Goal: Complete application form: Complete application form

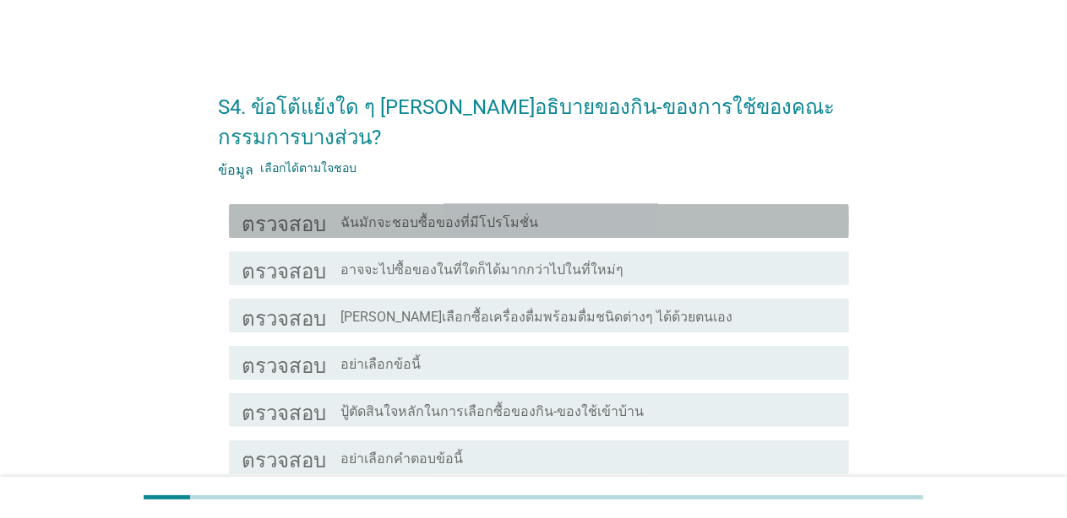
click at [385, 221] on font "ฉันมักจะชอบซื้อของที่มีโปรโมชั่น" at bounding box center [440, 222] width 198 height 16
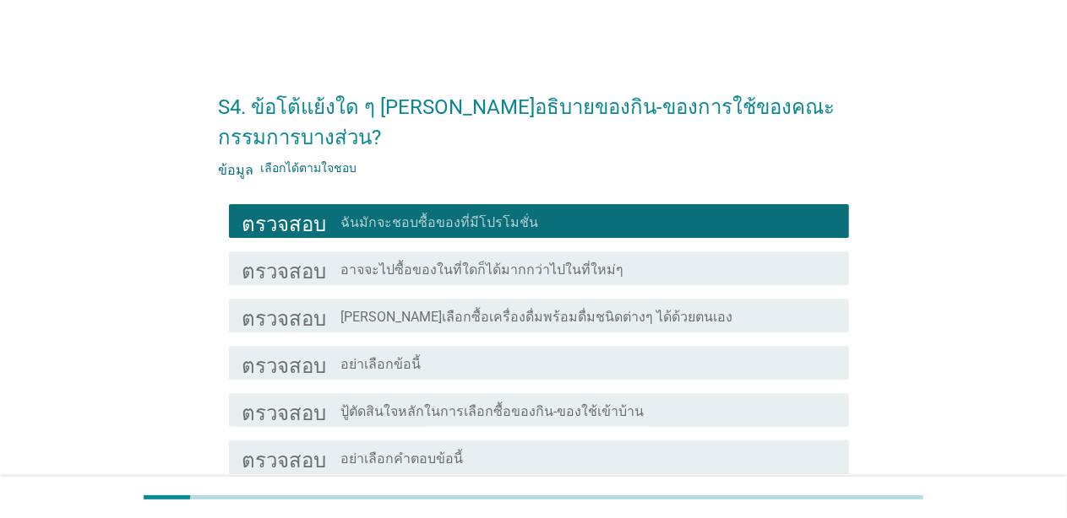
scroll to position [84, 0]
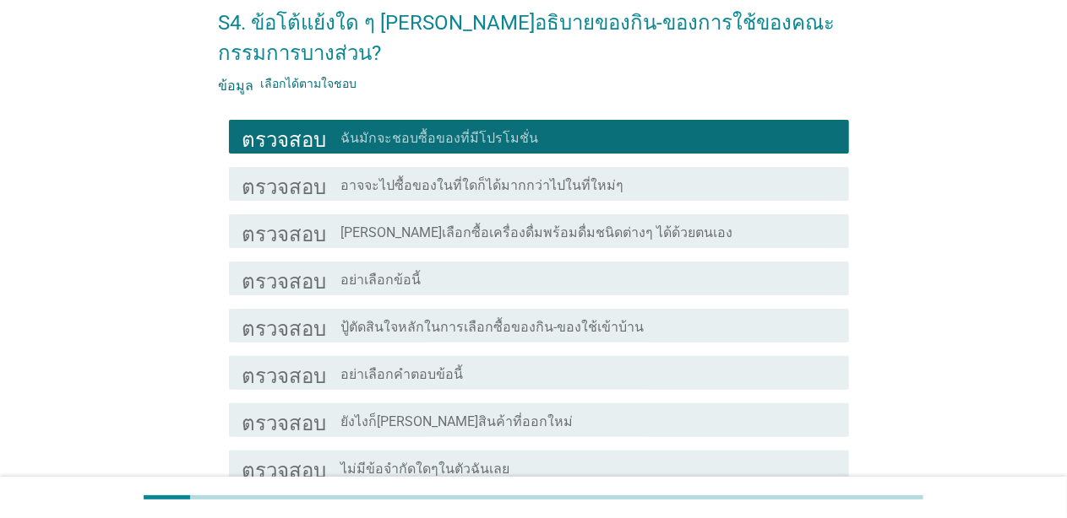
click at [409, 230] on font "[PERSON_NAME]เลือกซื้อเครื่องดื่มพร้อมดื่มชนิดต่างๆ ได้ด้วยตนเอง" at bounding box center [537, 233] width 392 height 16
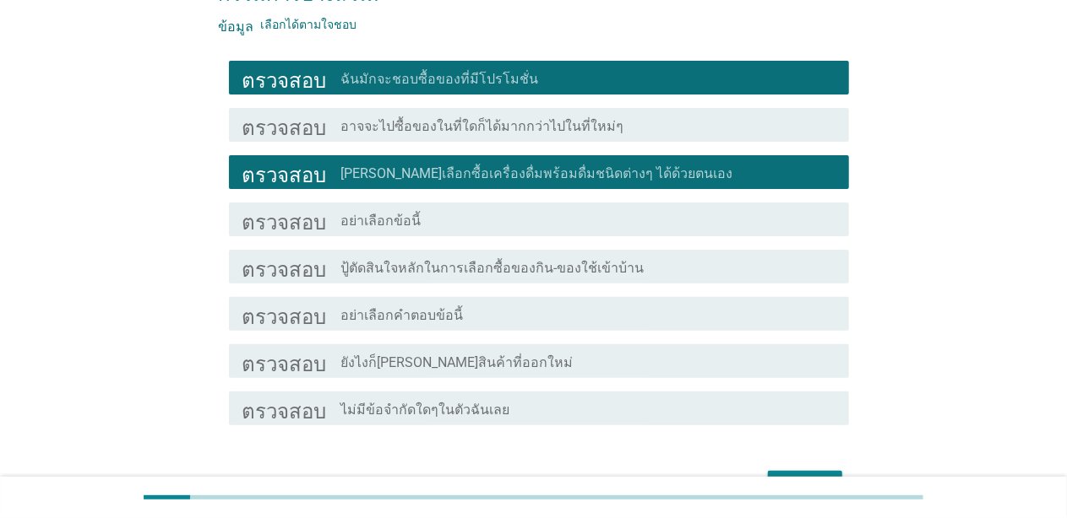
scroll to position [169, 0]
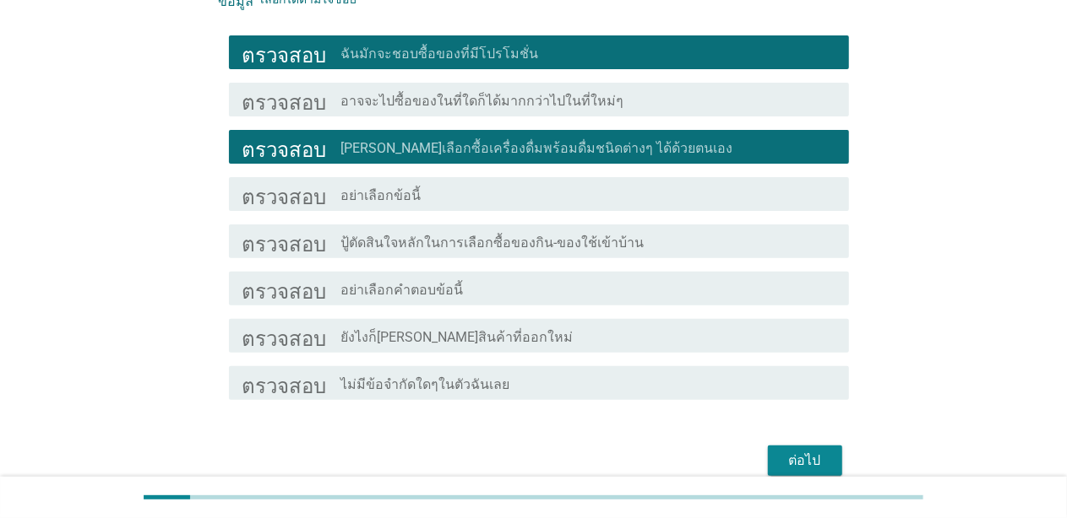
click at [432, 338] on font "ยังไงก็[PERSON_NAME]สินค้าที่ออกใหม่" at bounding box center [457, 337] width 232 height 16
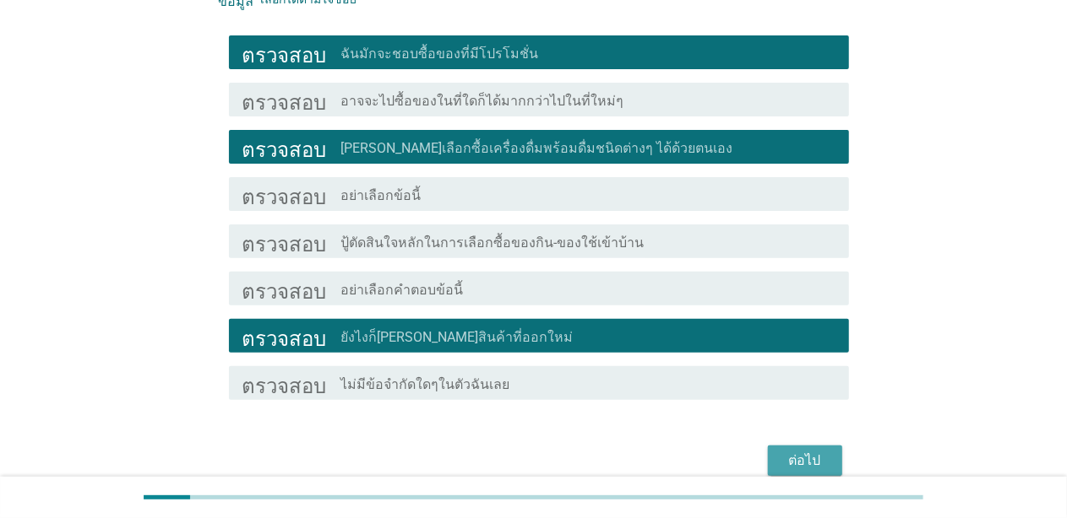
click at [561, 453] on font "ต่อไป" at bounding box center [805, 461] width 32 height 16
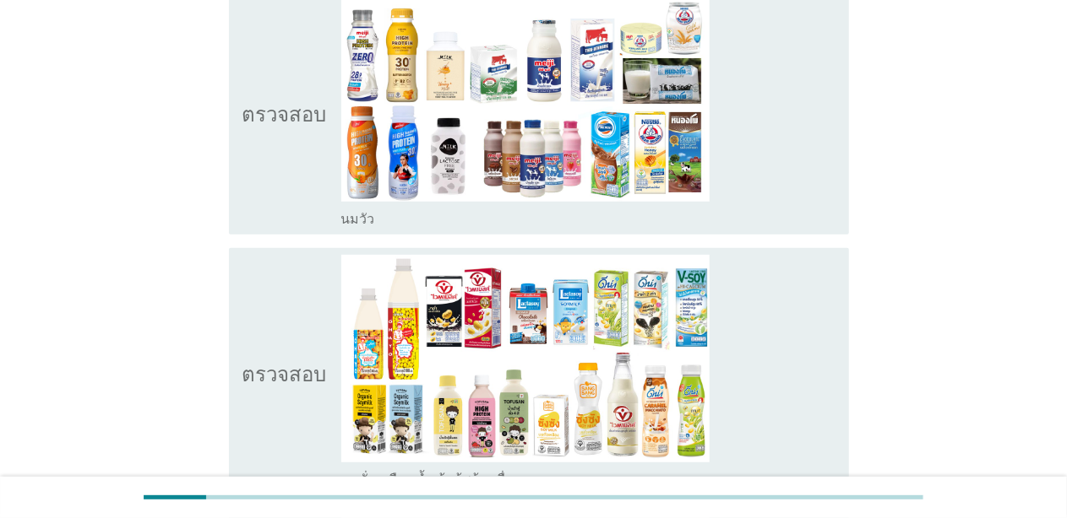
scroll to position [253, 0]
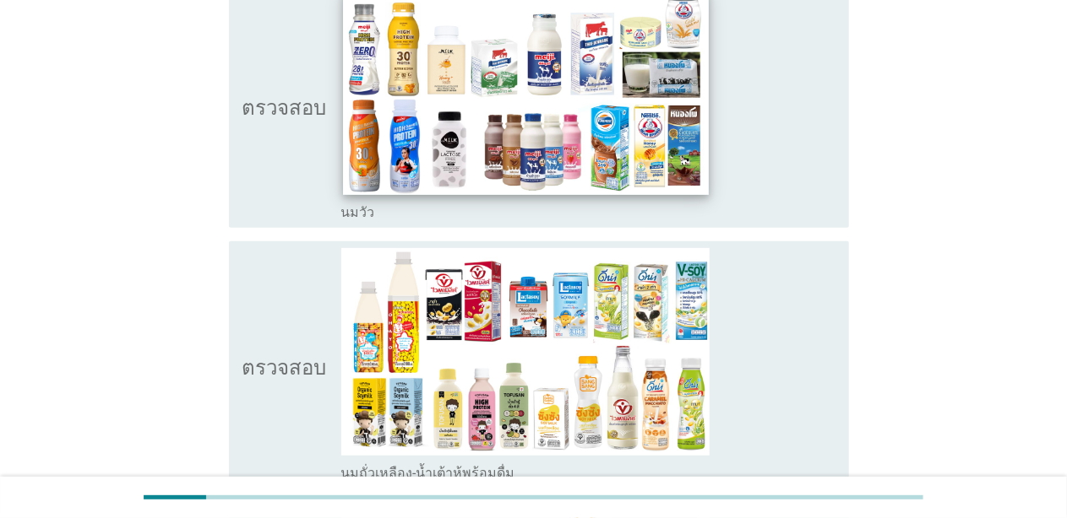
click at [518, 133] on img at bounding box center [525, 91] width 365 height 205
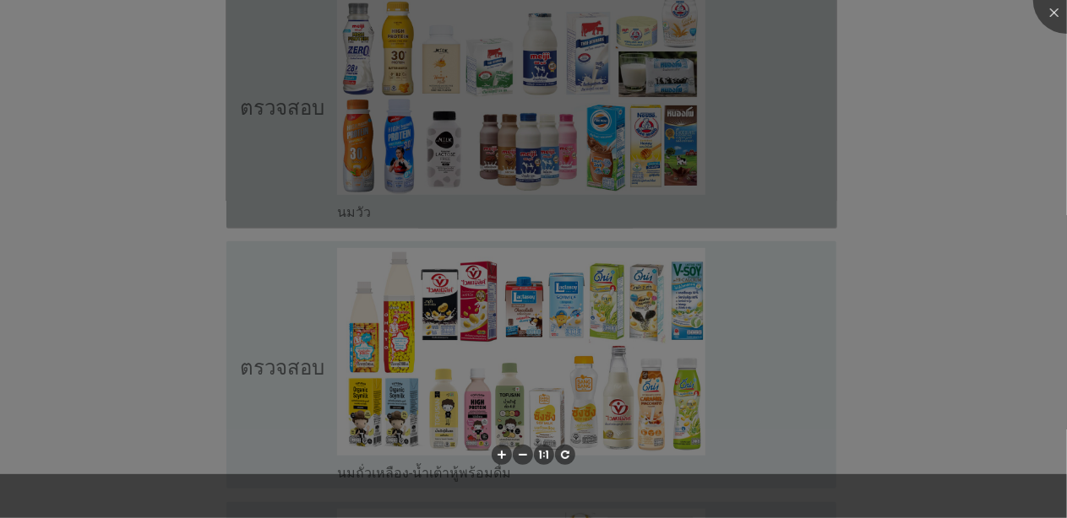
click at [540, 315] on div at bounding box center [533, 259] width 1067 height 518
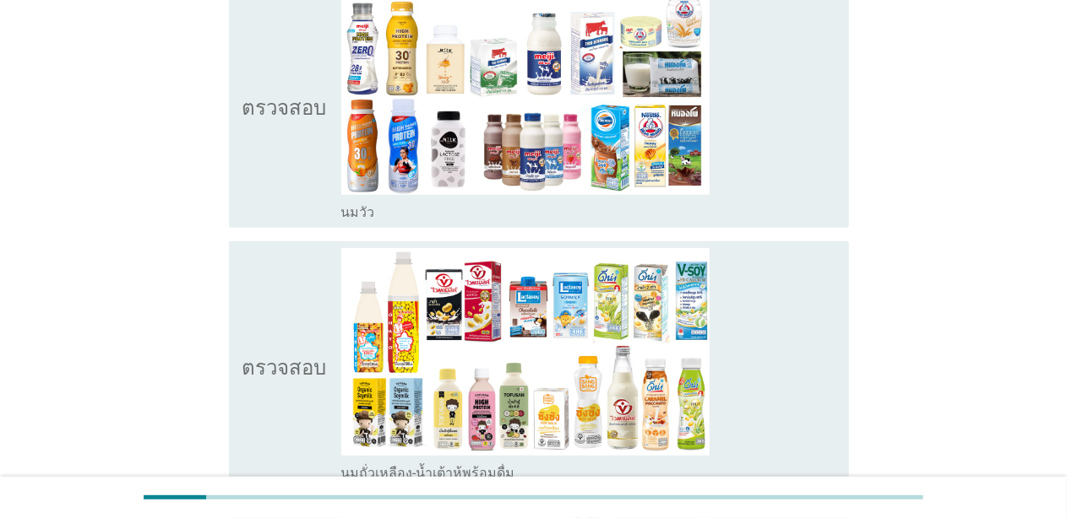
click at [259, 176] on icon "ตรวจสอบ" at bounding box center [284, 105] width 84 height 234
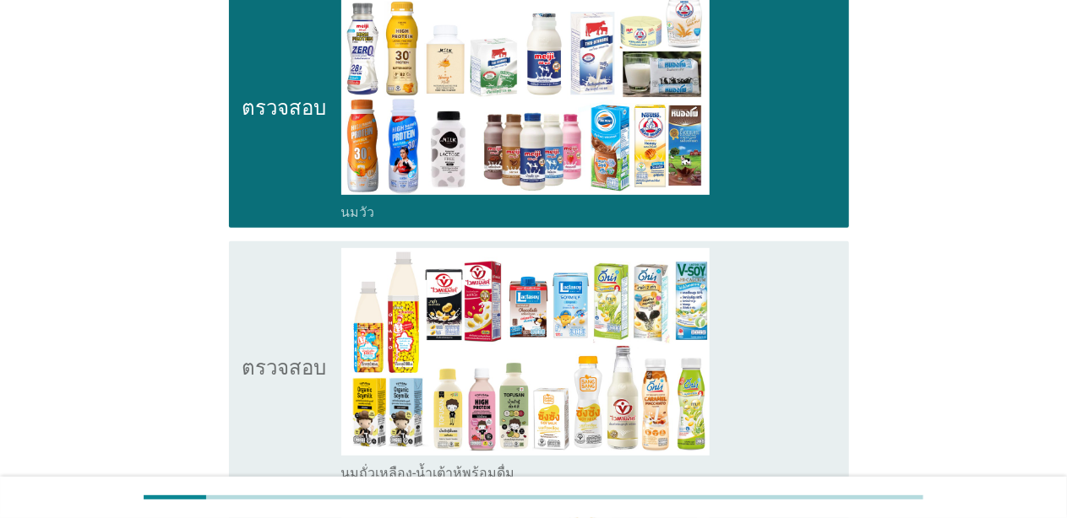
click at [273, 333] on icon "ตรวจสอบ" at bounding box center [284, 365] width 84 height 234
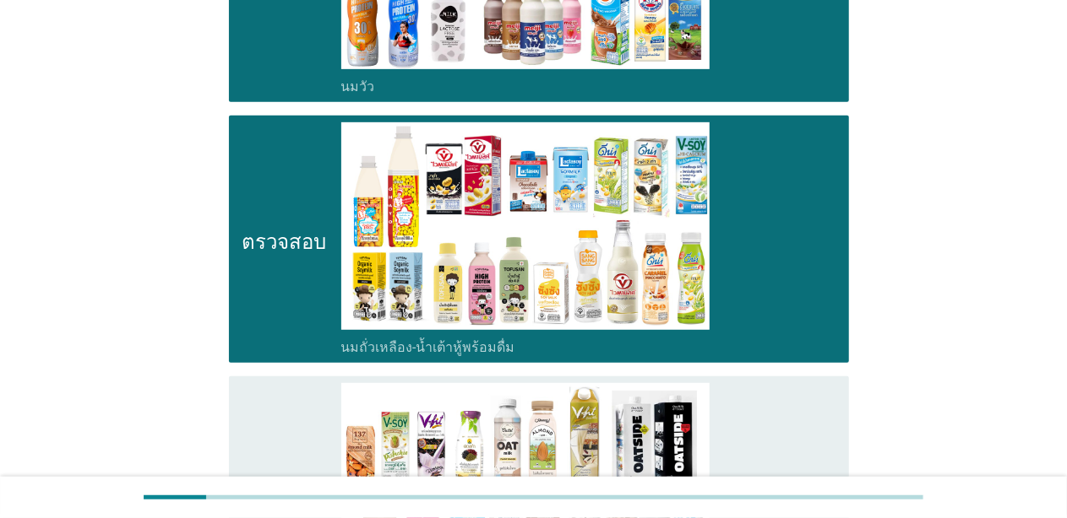
scroll to position [422, 0]
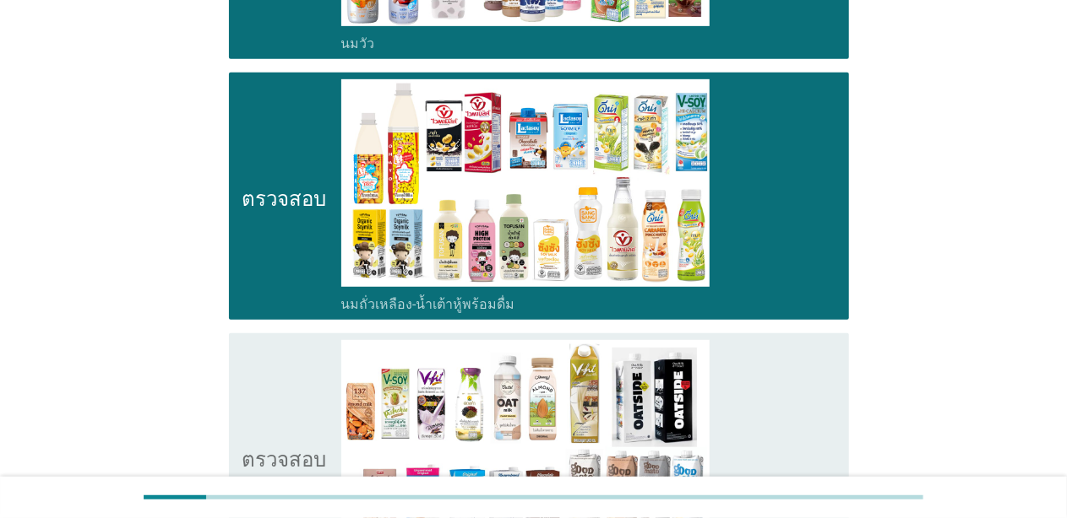
click at [283, 396] on icon "ตรวจสอบ" at bounding box center [284, 457] width 84 height 234
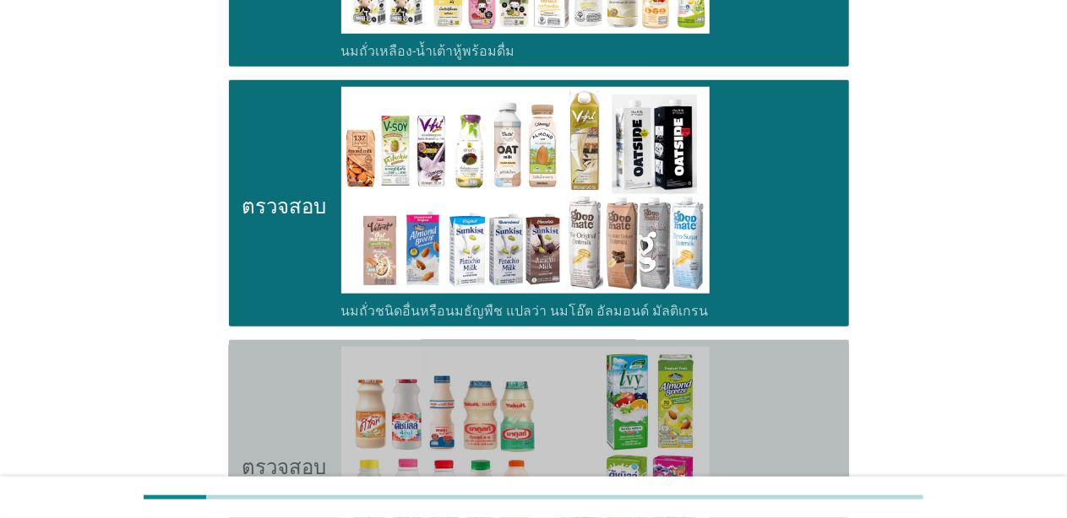
click at [282, 394] on icon "ตรวจสอบ" at bounding box center [284, 464] width 84 height 234
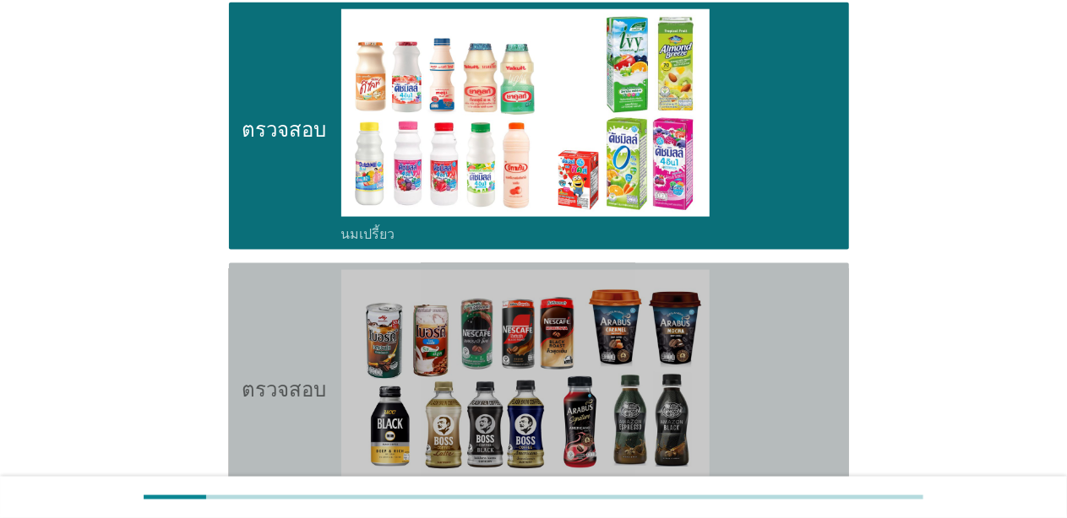
click at [281, 381] on font "ตรวจสอบ" at bounding box center [284, 387] width 84 height 20
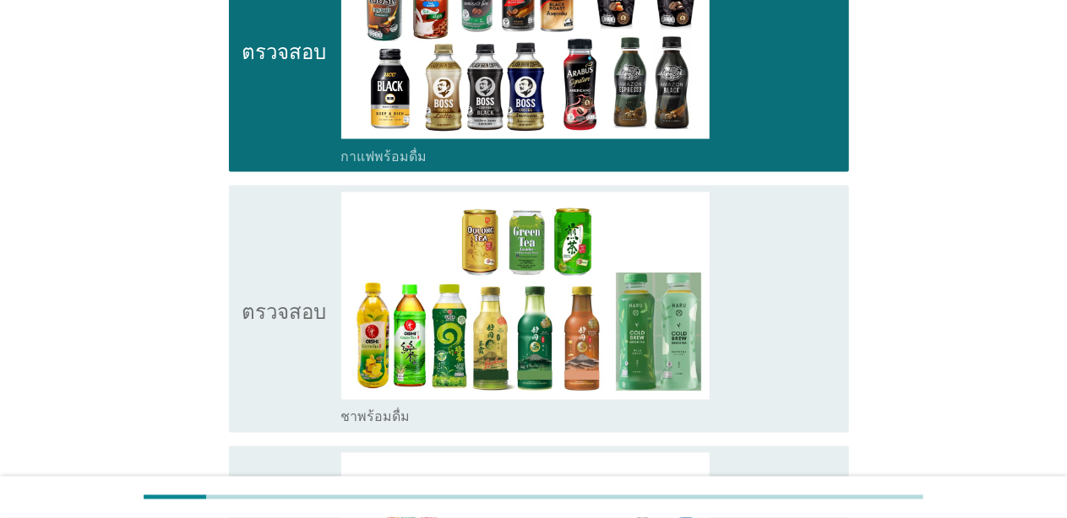
click at [285, 338] on icon "ตรวจสอบ" at bounding box center [284, 310] width 84 height 234
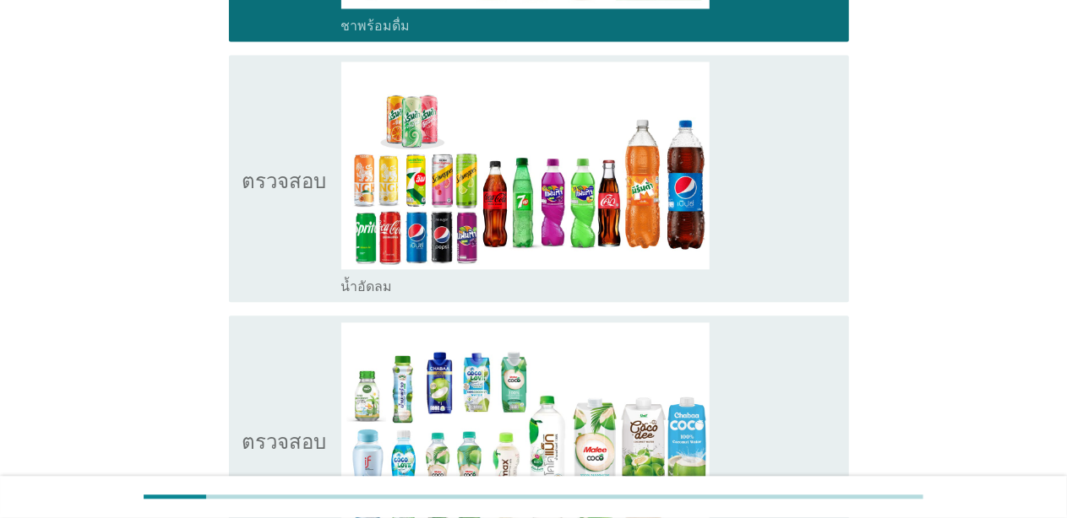
scroll to position [1773, 0]
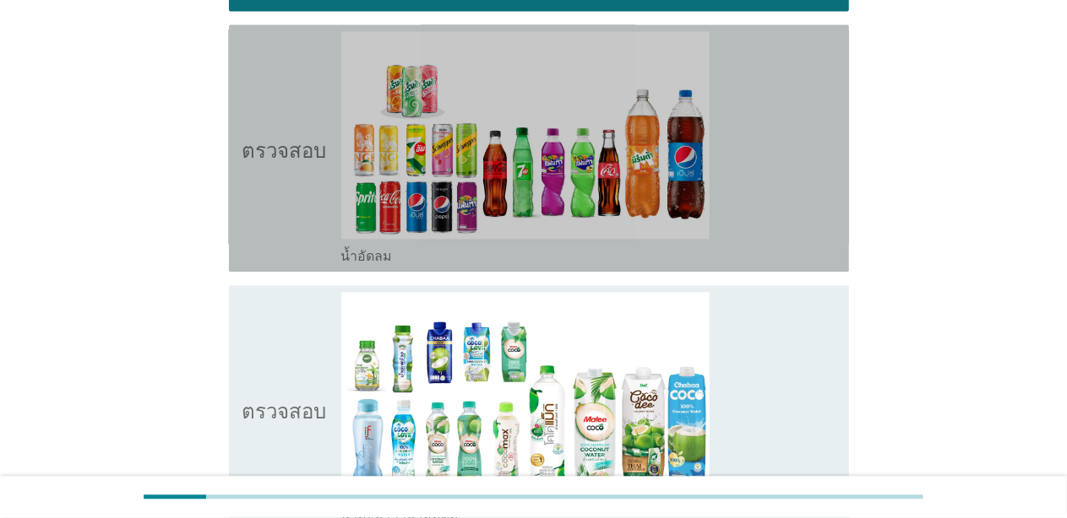
click at [281, 233] on icon "ตรวจสอบ" at bounding box center [284, 148] width 84 height 234
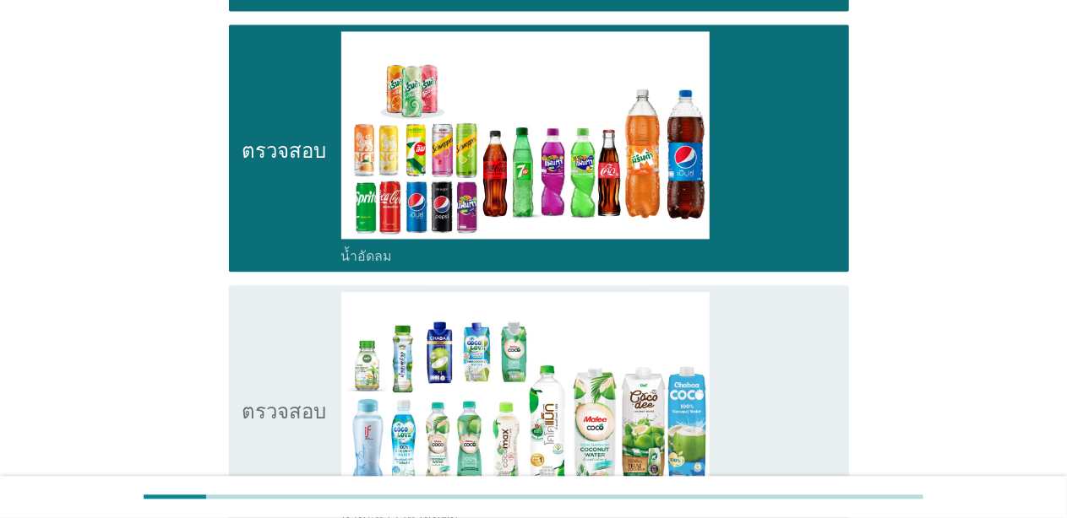
click at [294, 374] on icon "ตรวจสอบ" at bounding box center [284, 409] width 84 height 234
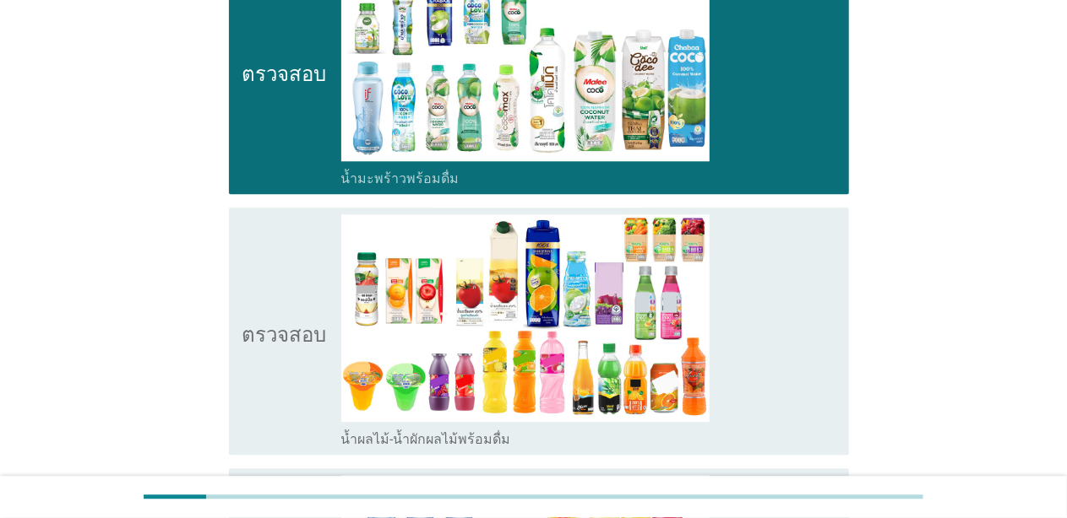
click at [290, 363] on icon "ตรวจสอบ" at bounding box center [284, 331] width 84 height 234
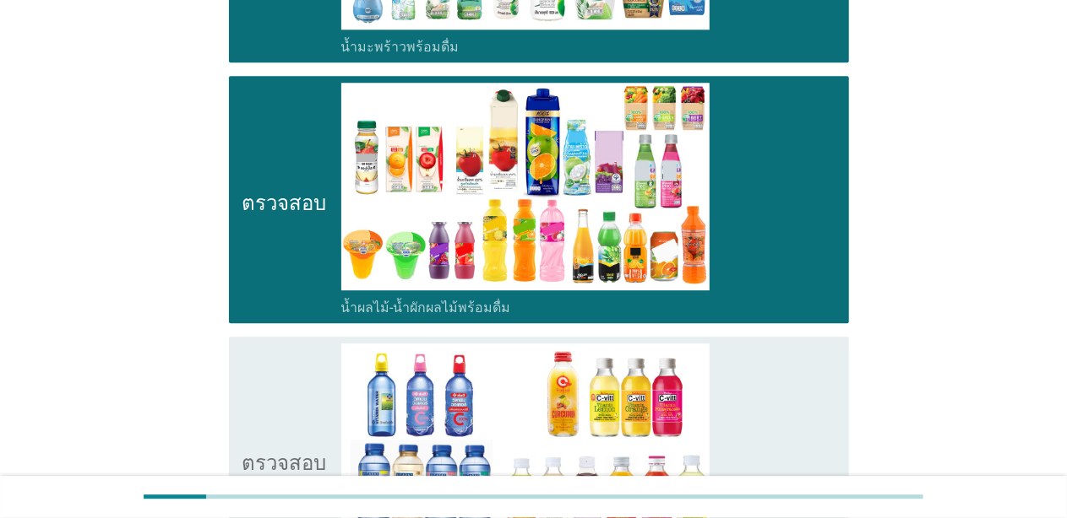
scroll to position [2533, 0]
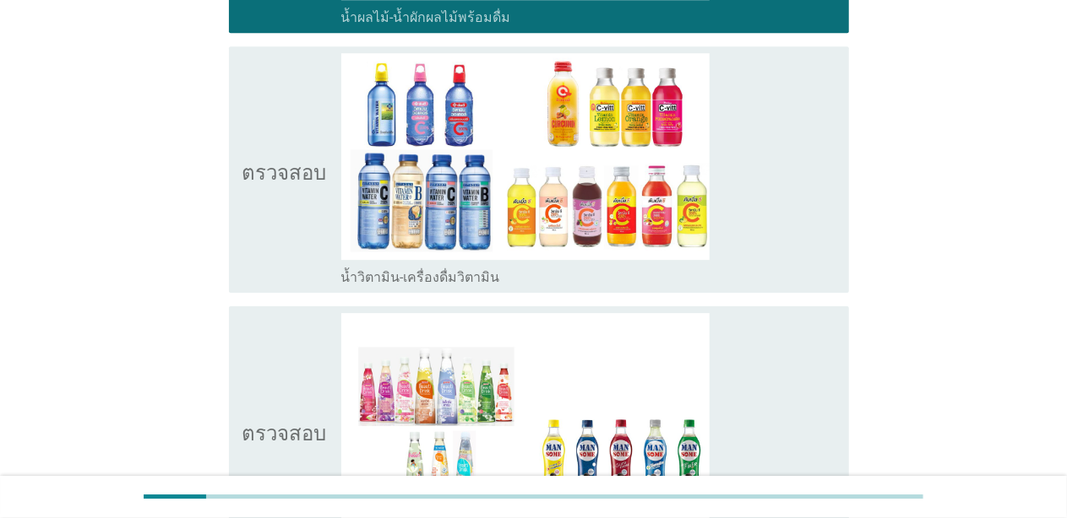
click at [275, 235] on icon "ตรวจสอบ" at bounding box center [284, 170] width 84 height 234
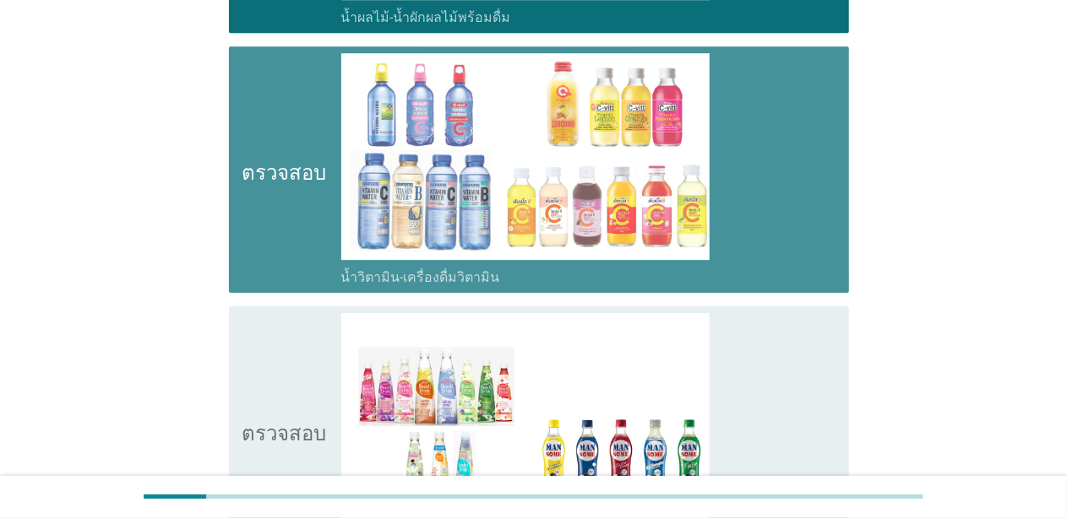
click at [279, 373] on icon "ตรวจสอบ" at bounding box center [284, 430] width 84 height 234
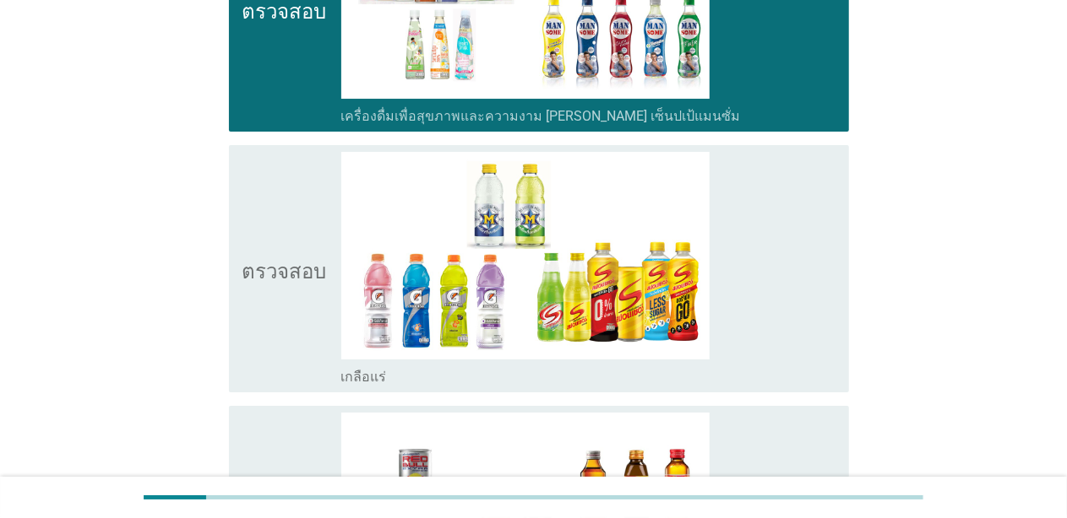
click at [279, 365] on icon "ตรวจสอบ" at bounding box center [284, 269] width 84 height 234
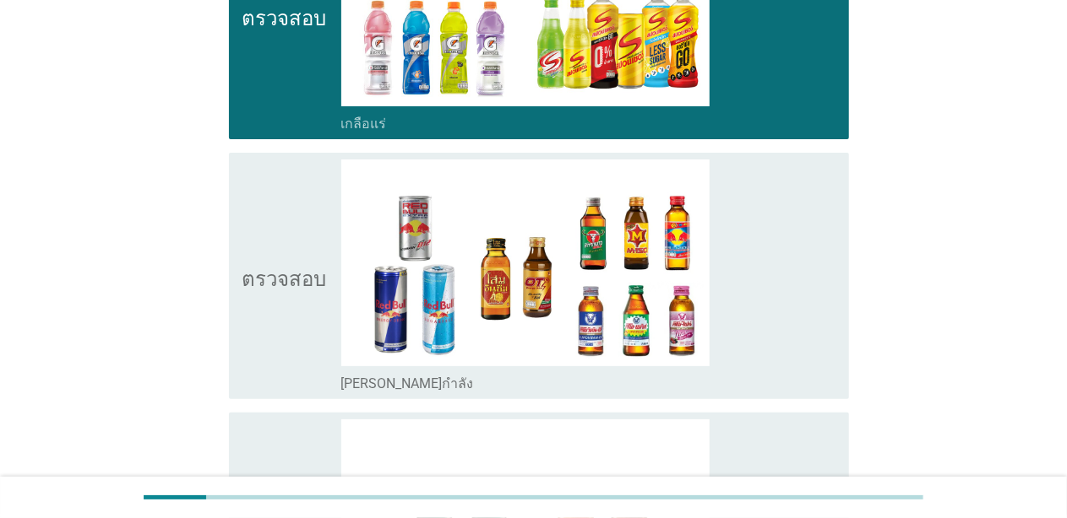
click at [285, 329] on icon "ตรวจสอบ" at bounding box center [284, 277] width 84 height 234
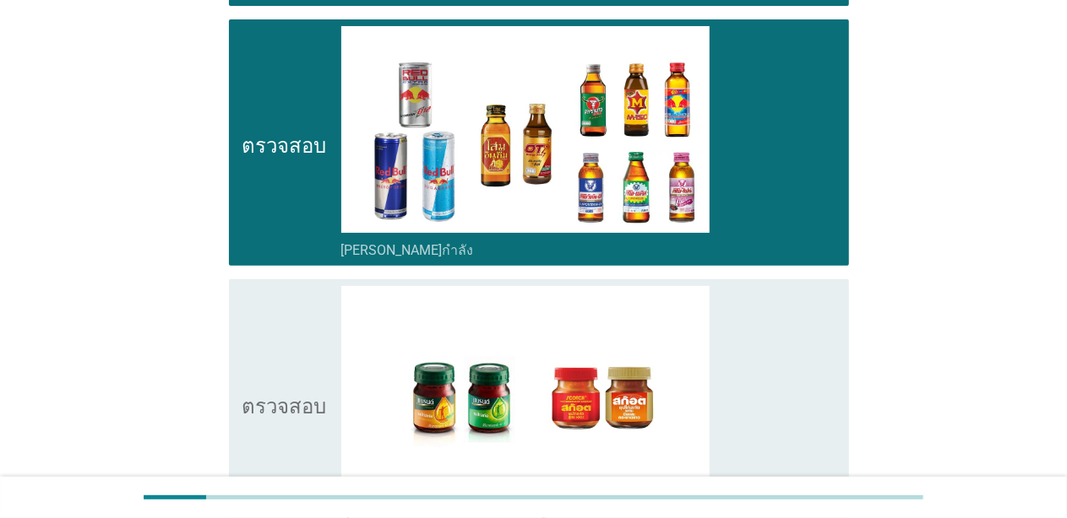
scroll to position [3547, 0]
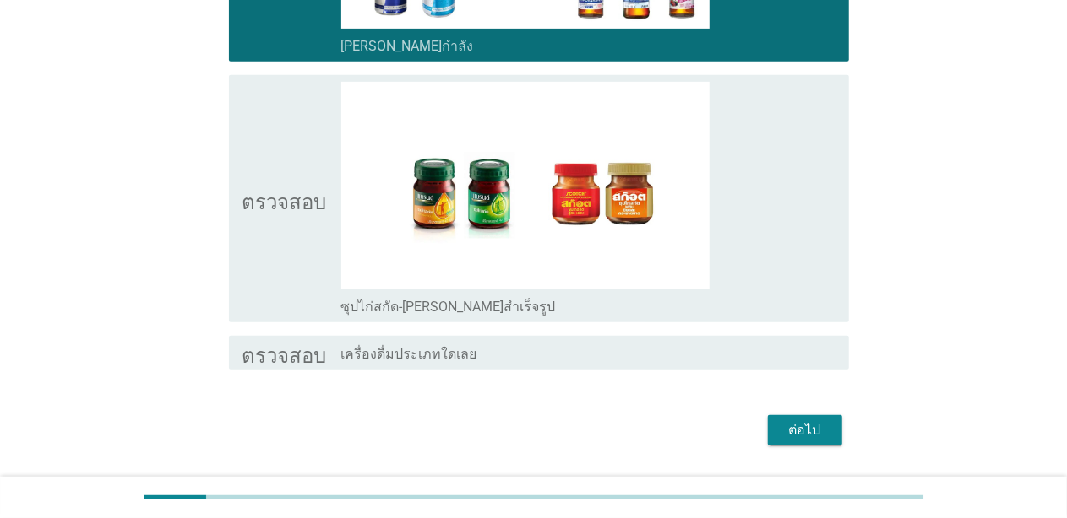
click at [285, 285] on icon "ตรวจสอบ" at bounding box center [284, 199] width 84 height 234
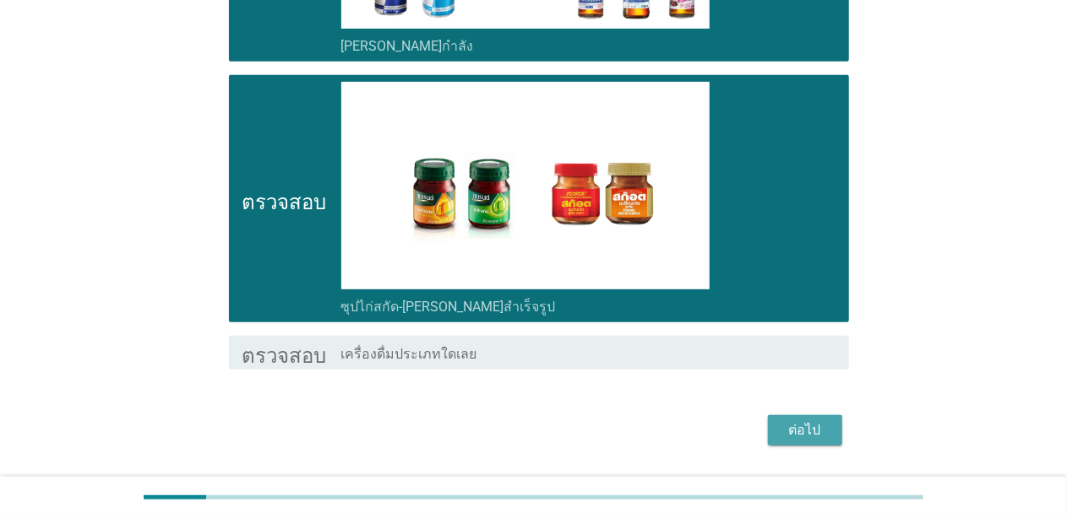
click at [561, 424] on font "ต่อไป" at bounding box center [805, 430] width 32 height 16
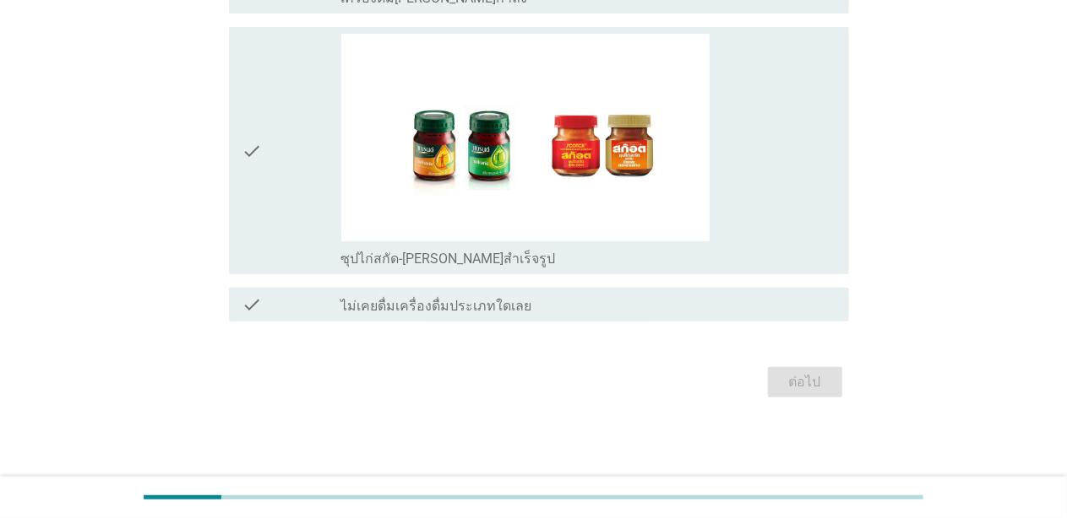
scroll to position [0, 0]
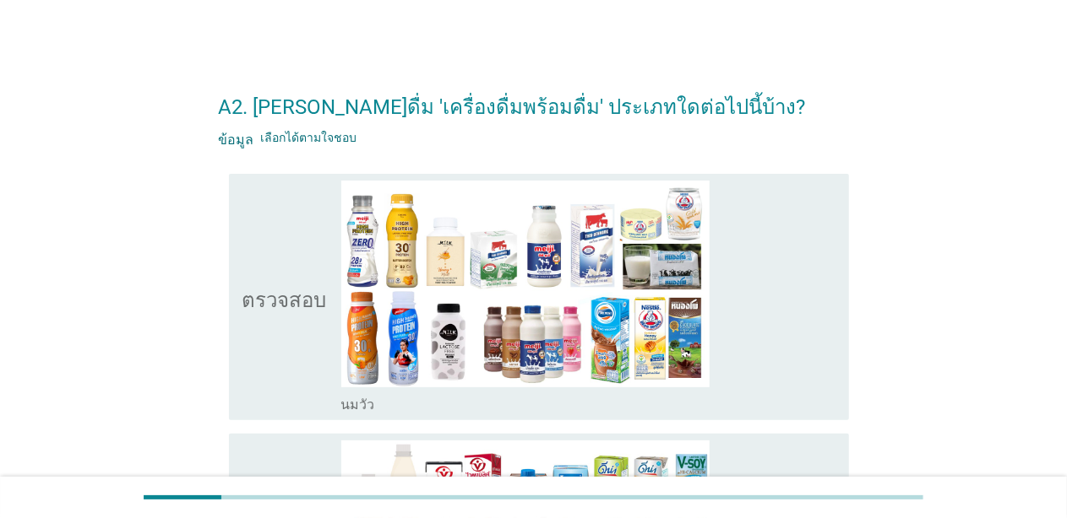
click at [250, 404] on icon "ตรวจสอบ" at bounding box center [284, 298] width 84 height 234
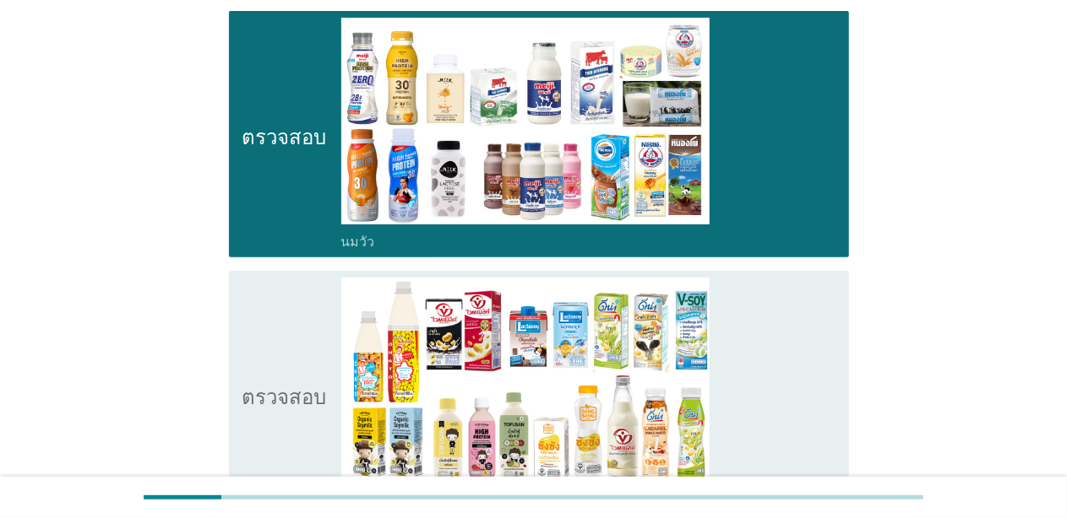
scroll to position [169, 0]
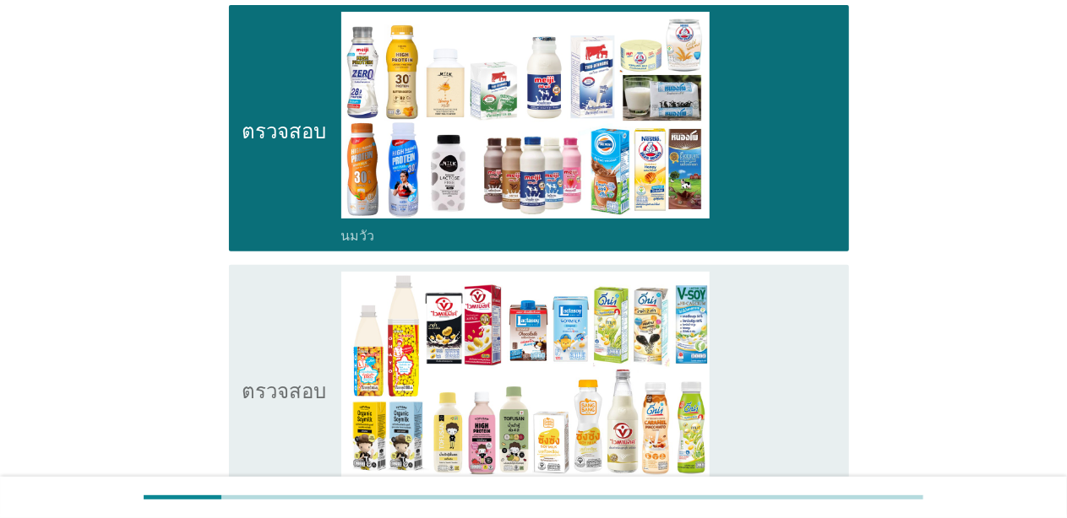
click at [246, 387] on font "ตรวจสอบ" at bounding box center [284, 388] width 84 height 20
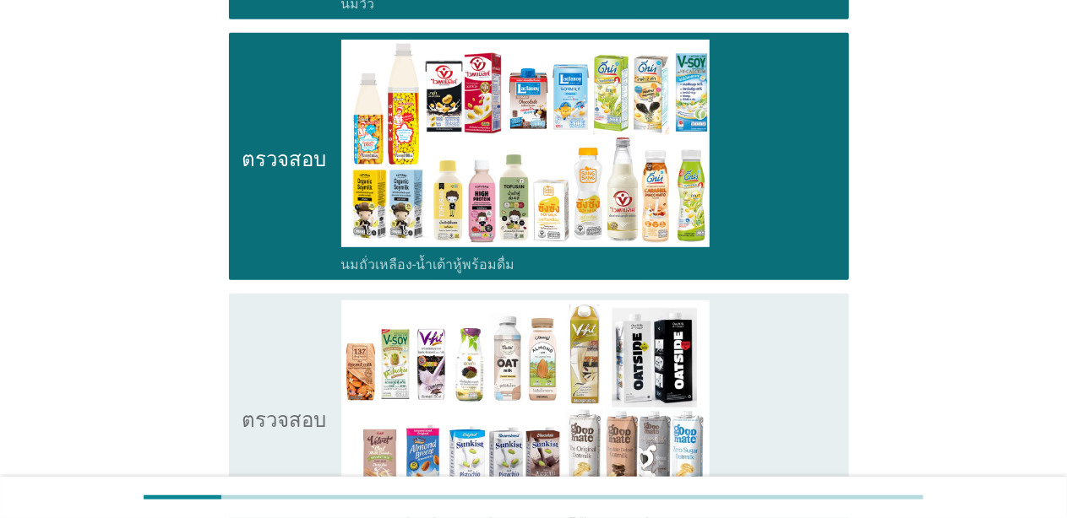
scroll to position [422, 0]
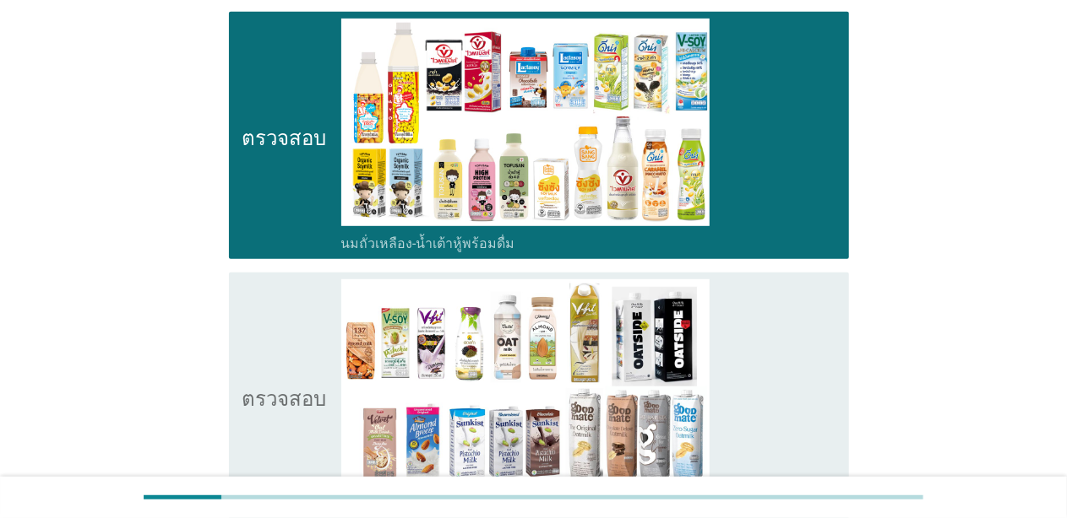
click at [255, 379] on icon "ตรวจสอบ" at bounding box center [284, 397] width 84 height 234
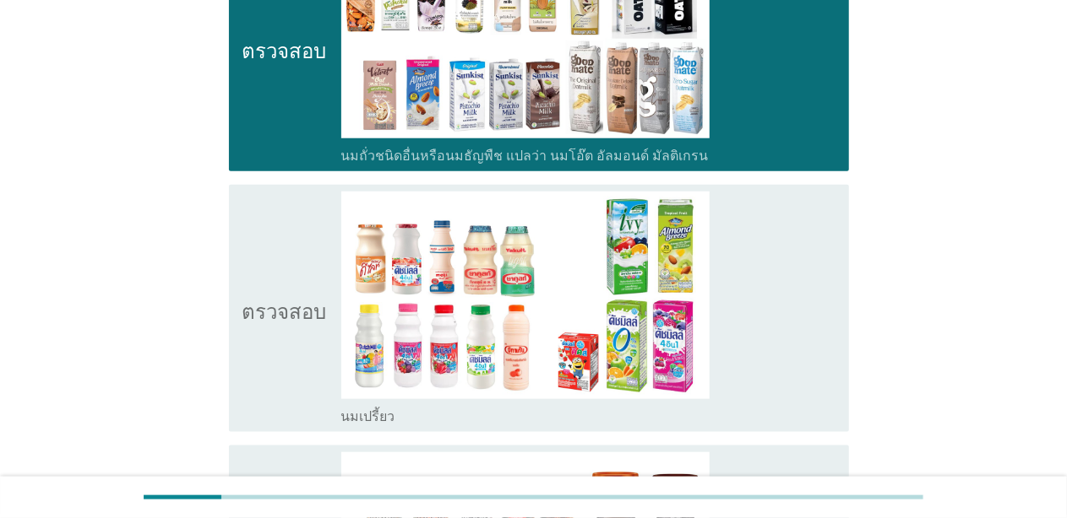
scroll to position [844, 0]
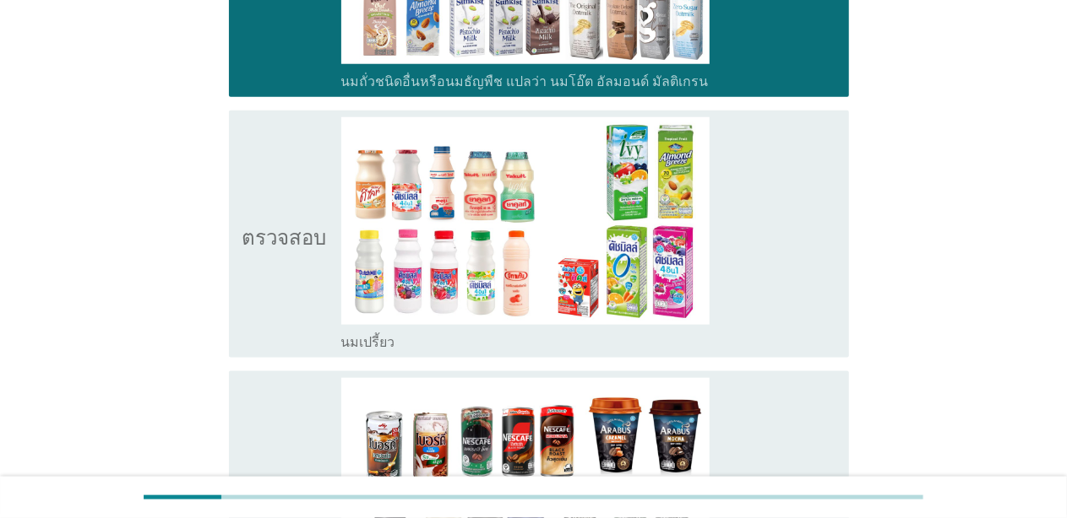
click at [235, 321] on div "ตรวจสอบ โครงร่างกล่องกาเครื่องหมายว่าง นมเปรี้ยว" at bounding box center [539, 234] width 620 height 247
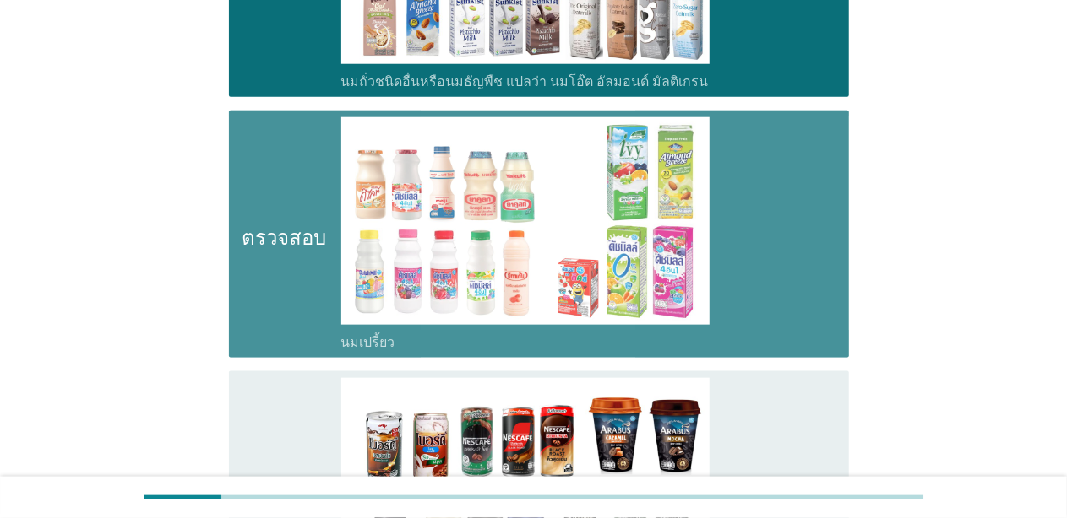
click at [247, 414] on icon "ตรวจสอบ" at bounding box center [284, 495] width 84 height 234
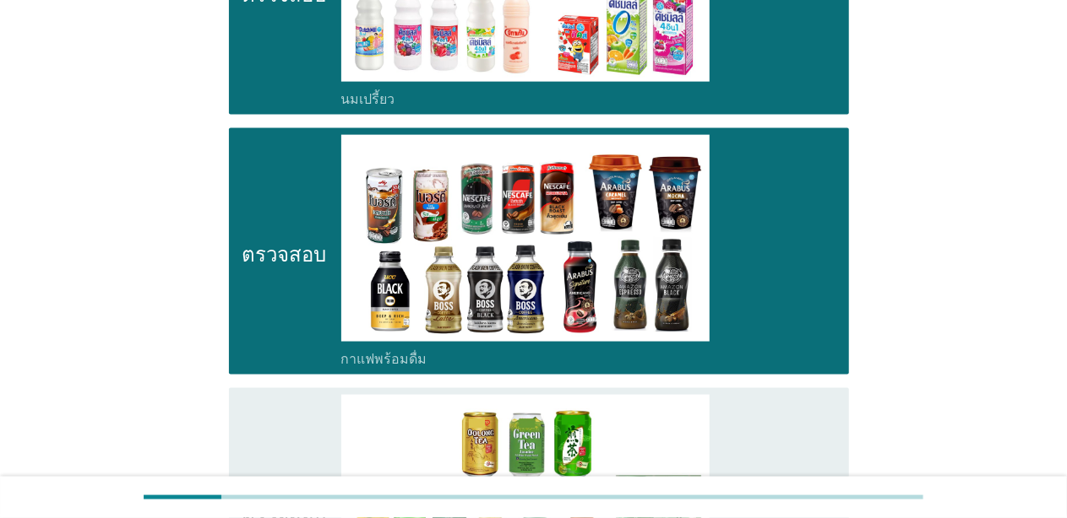
scroll to position [1098, 0]
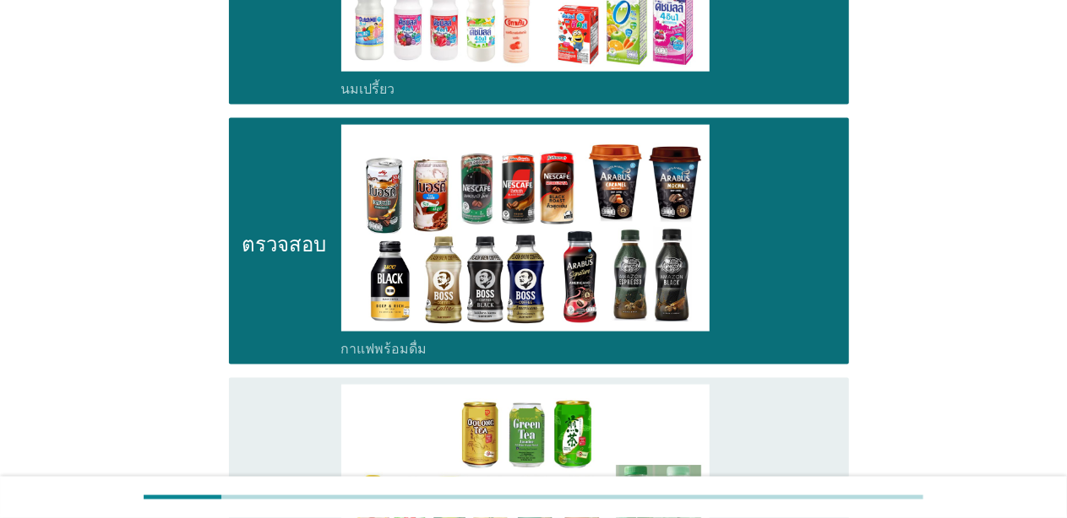
click at [257, 415] on icon "ตรวจสอบ" at bounding box center [284, 502] width 84 height 234
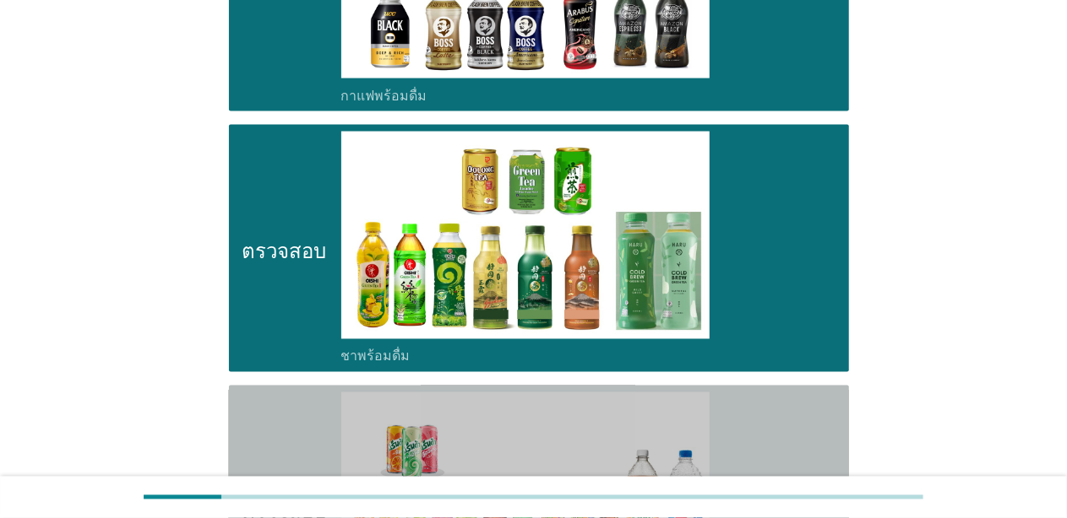
click at [253, 422] on icon "ตรวจสอบ" at bounding box center [284, 510] width 84 height 234
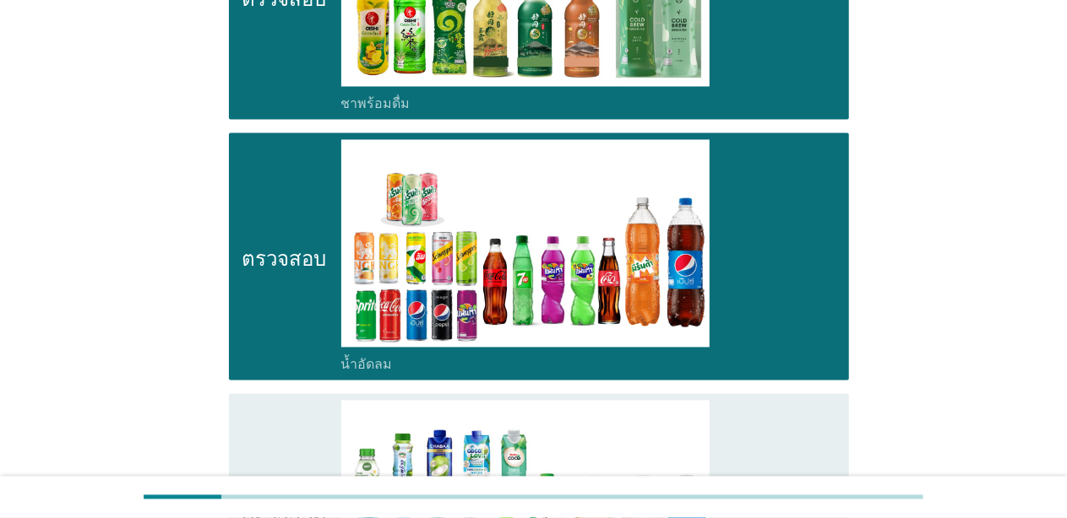
click at [248, 400] on icon "ตรวจสอบ" at bounding box center [284, 517] width 84 height 234
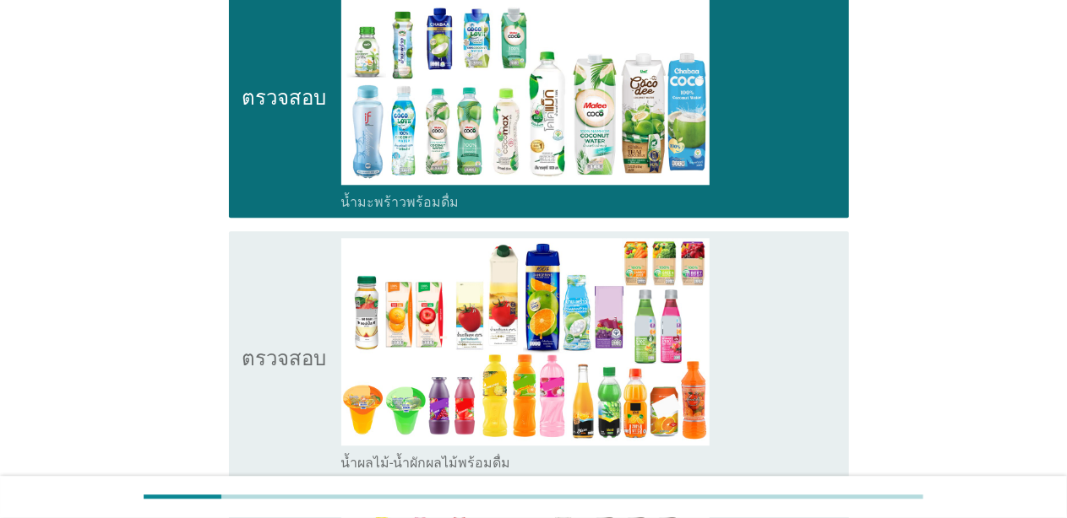
click at [250, 376] on icon "ตรวจสอบ" at bounding box center [284, 355] width 84 height 234
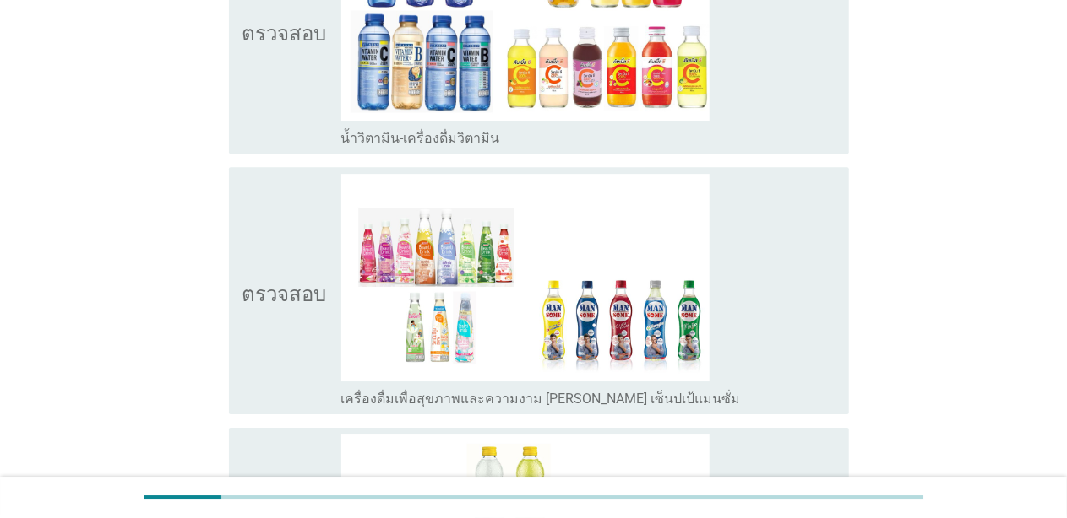
scroll to position [2618, 0]
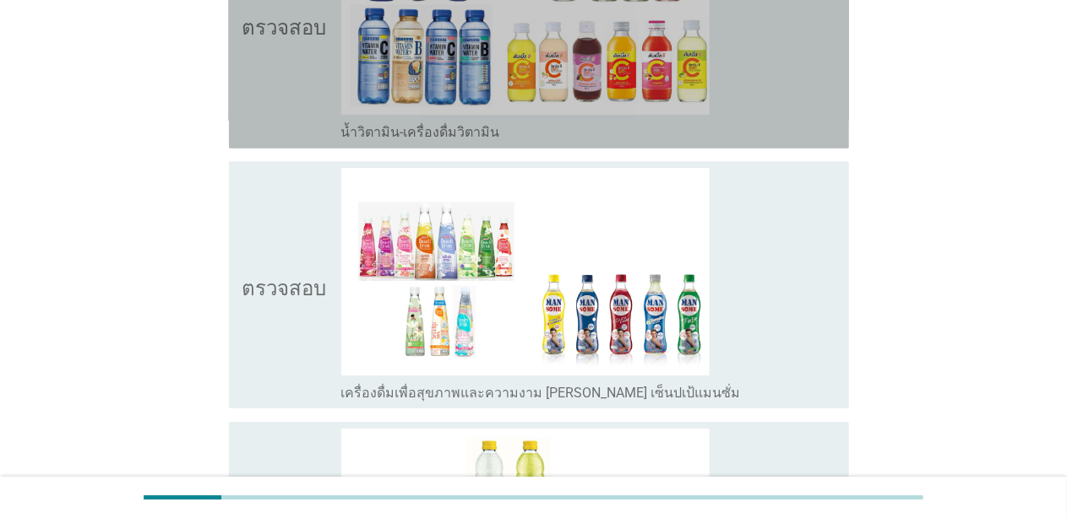
click at [244, 74] on icon "ตรวจสอบ" at bounding box center [284, 25] width 84 height 234
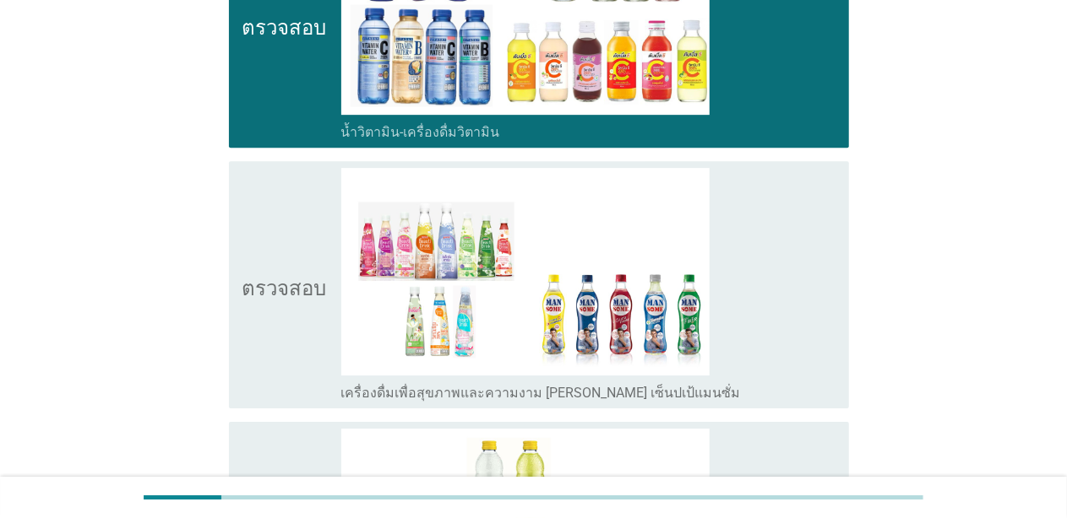
click at [255, 236] on icon "ตรวจสอบ" at bounding box center [284, 285] width 84 height 234
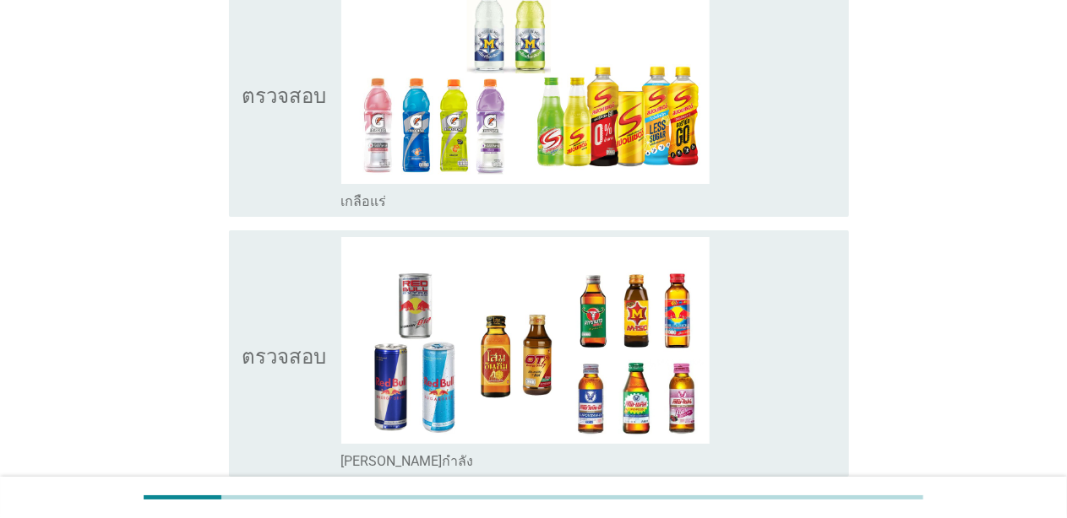
scroll to position [3124, 0]
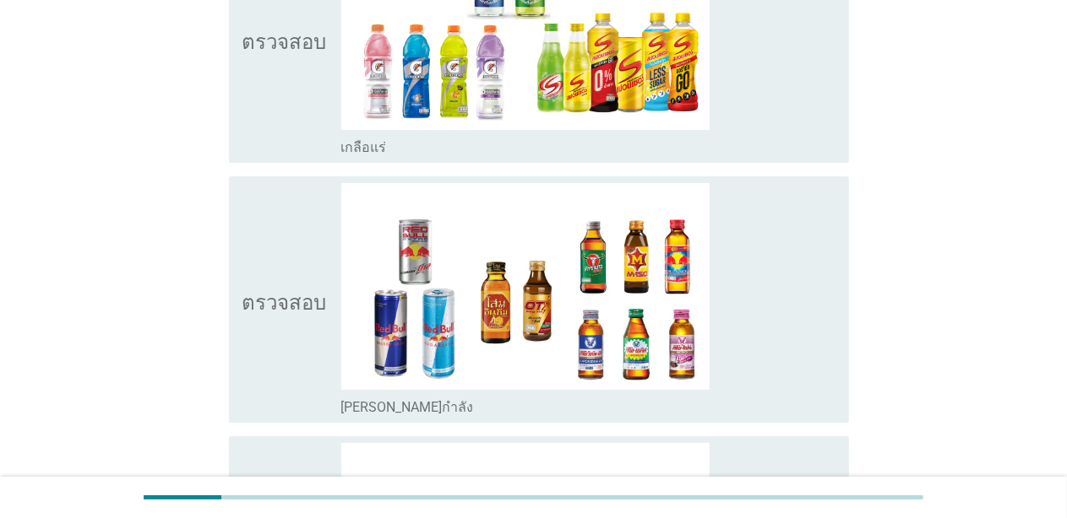
click at [270, 102] on icon "ตรวจสอบ" at bounding box center [284, 39] width 84 height 234
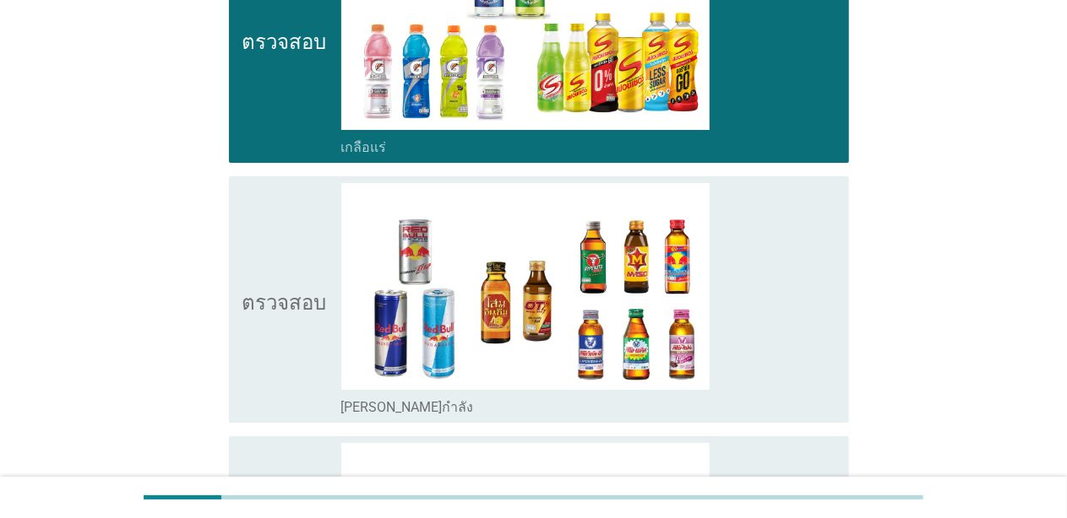
click at [284, 309] on icon "ตรวจสอบ" at bounding box center [284, 300] width 84 height 234
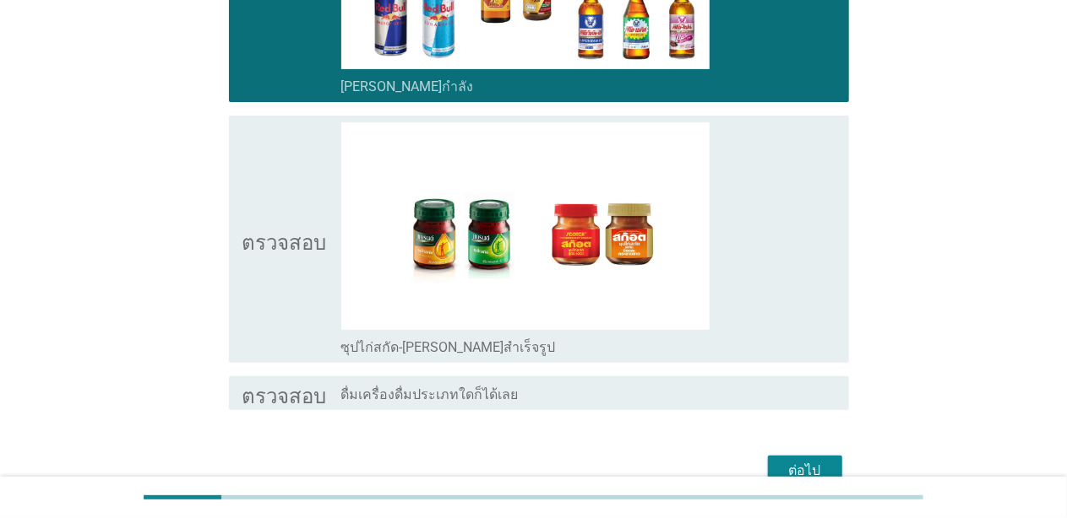
scroll to position [3462, 0]
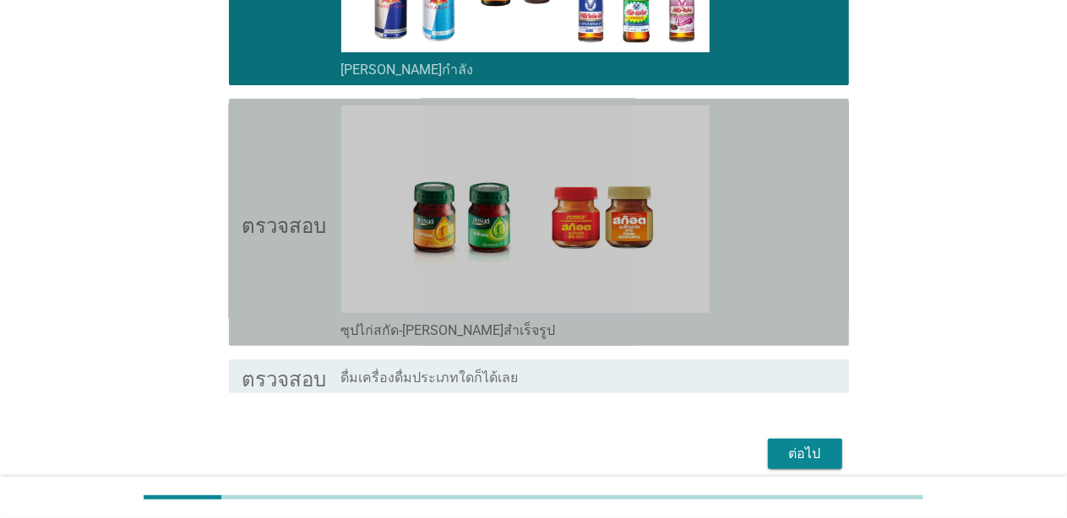
click at [263, 278] on icon "ตรวจสอบ" at bounding box center [284, 223] width 84 height 234
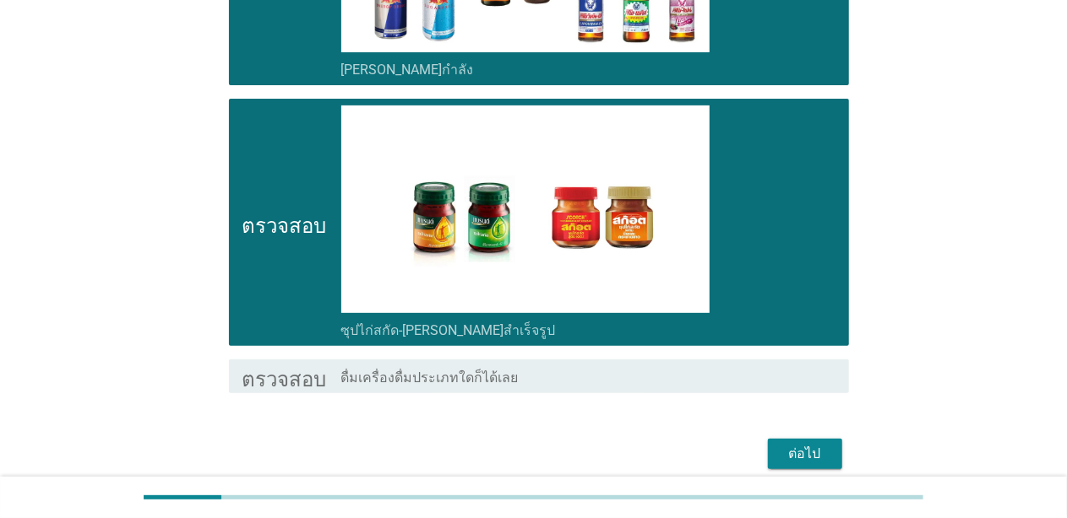
click at [561, 446] on font "ต่อไป" at bounding box center [805, 454] width 32 height 16
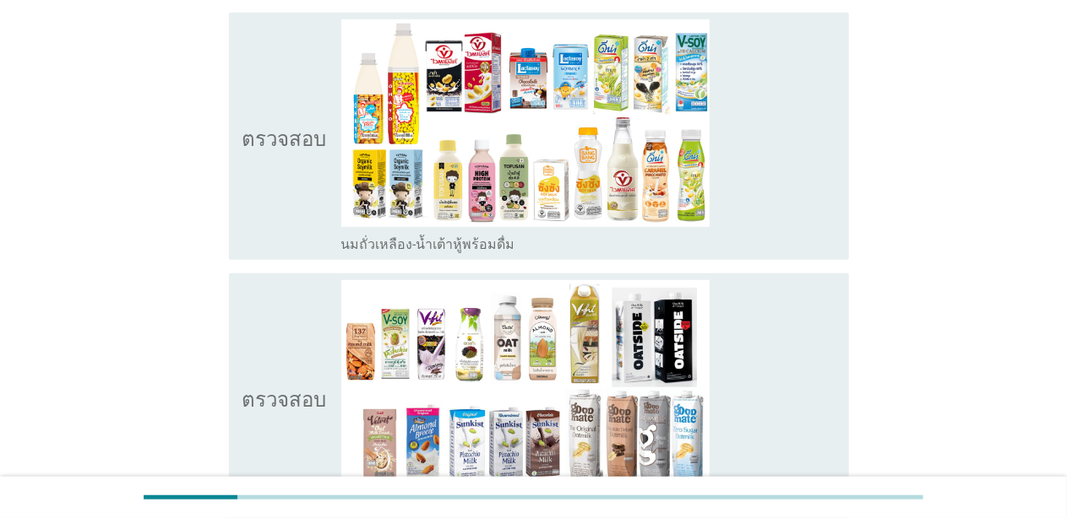
scroll to position [422, 0]
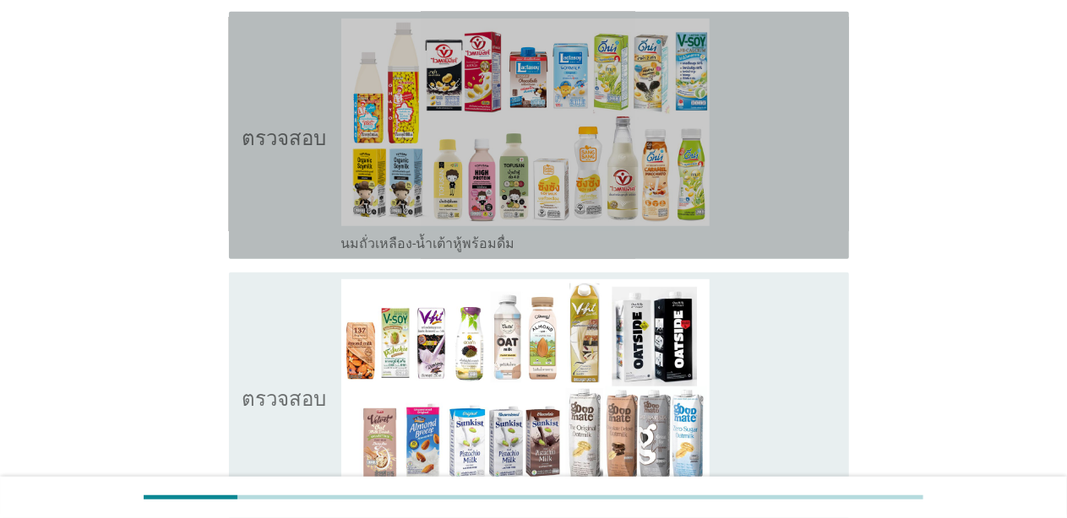
click at [242, 228] on icon "ตรวจสอบ" at bounding box center [284, 136] width 84 height 234
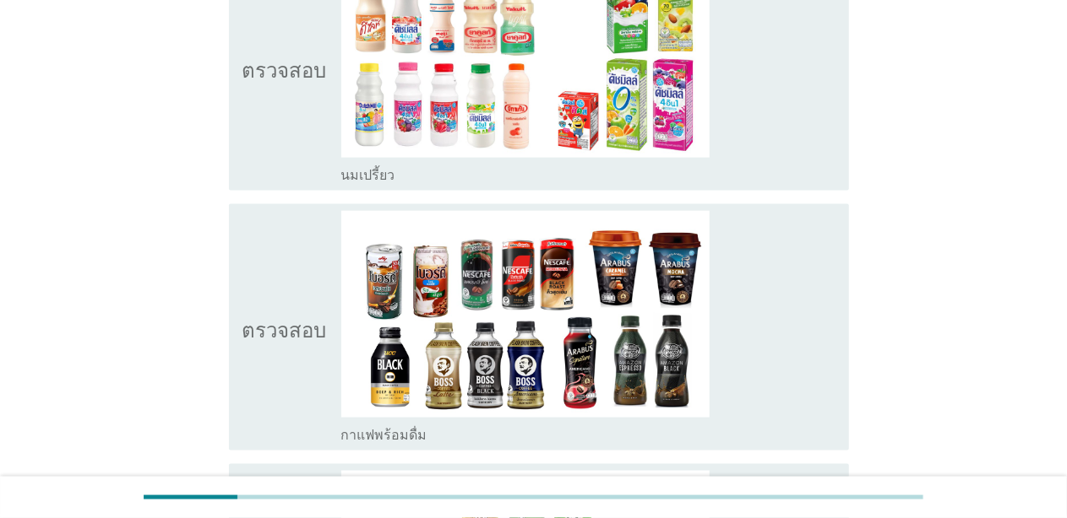
scroll to position [1013, 0]
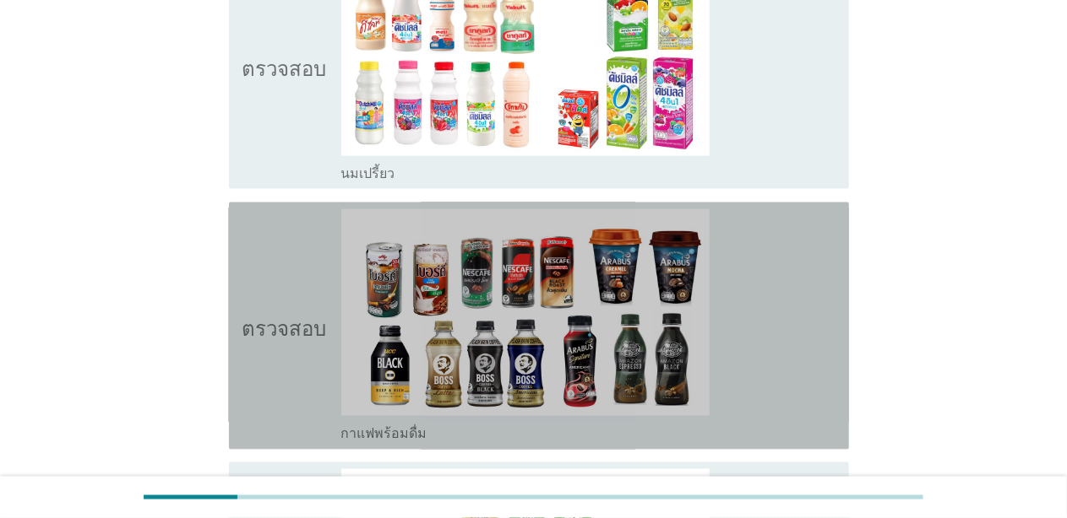
click at [246, 292] on icon "ตรวจสอบ" at bounding box center [284, 326] width 84 height 234
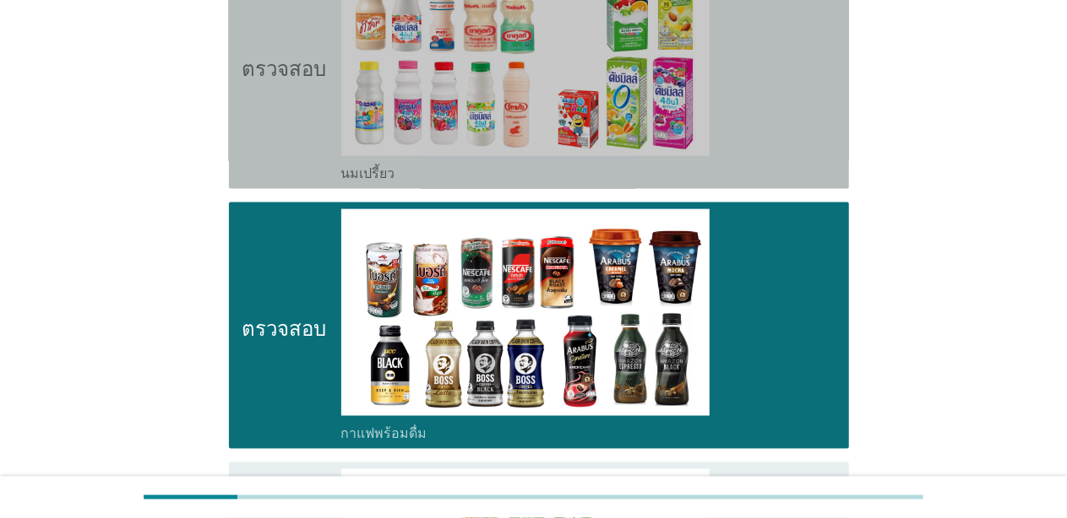
click at [245, 162] on icon "ตรวจสอบ" at bounding box center [284, 65] width 84 height 234
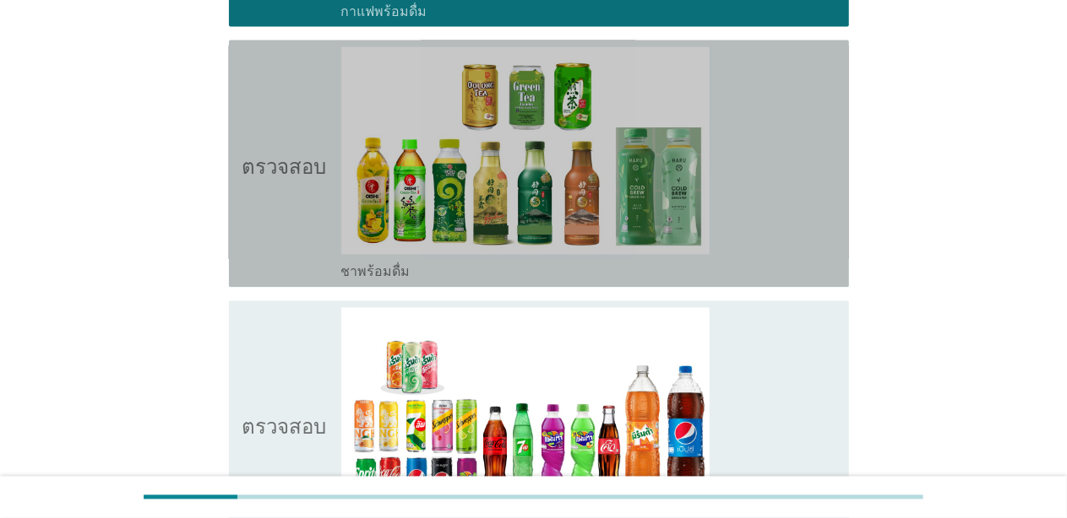
click at [236, 257] on div "ตรวจสอบ โครงร่างกล่องกาเครื่องหมายว่าง ชาพร้อมดื่ม" at bounding box center [539, 164] width 620 height 247
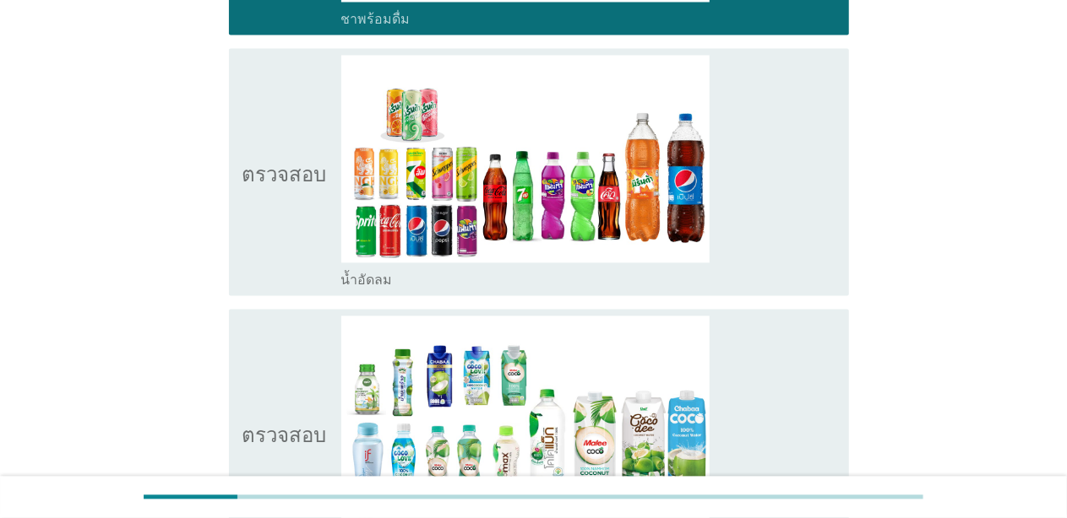
click at [236, 258] on div "ตรวจสอบ โครงร่างกล่องกาเครื่องหมายว่าง น้ำอัดลม" at bounding box center [539, 171] width 620 height 247
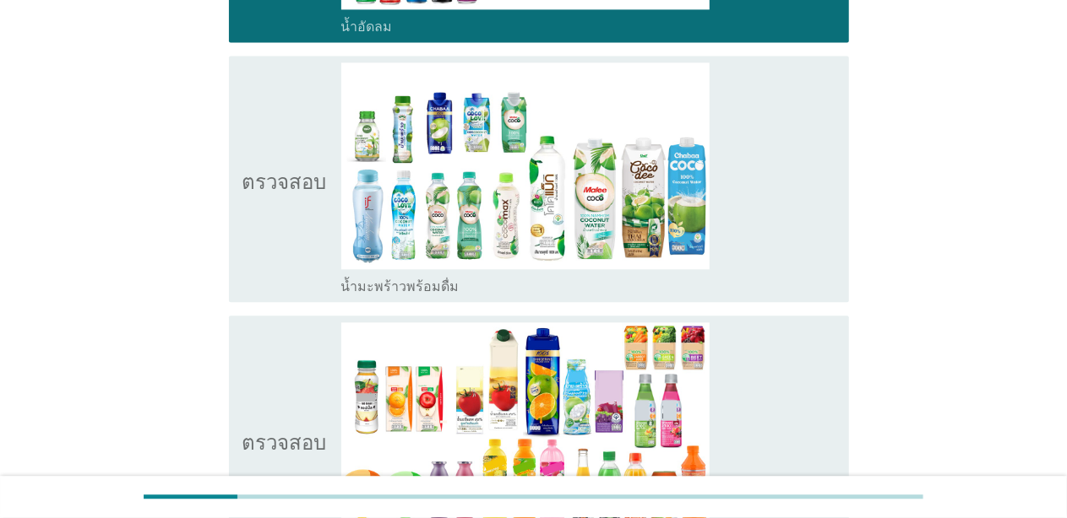
click at [236, 267] on div "ตรวจสอบ โครงร่างกล่องกาเครื่องหมายว่าง น้ำมะพร้าวพร้อมดื่ม" at bounding box center [539, 179] width 620 height 247
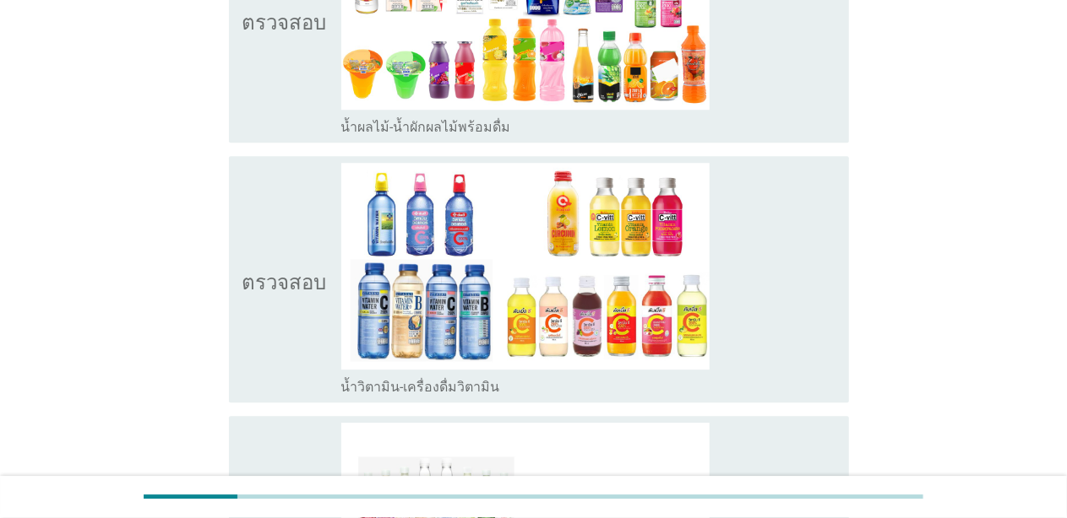
scroll to position [2364, 0]
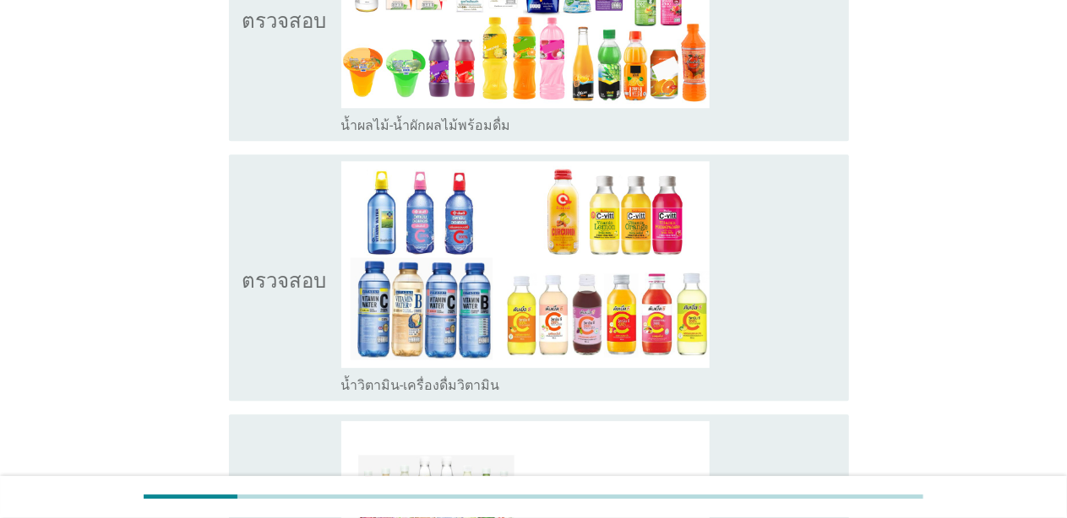
click at [226, 120] on div "ตรวจสอบ โครงร่างกล่องกาเครื่องหมายว่าง น้ำผลไม้-น้ำผักผลไม้พร้อมดื่ม" at bounding box center [534, 17] width 630 height 261
click at [264, 114] on icon "ตรวจสอบ" at bounding box center [284, 17] width 84 height 234
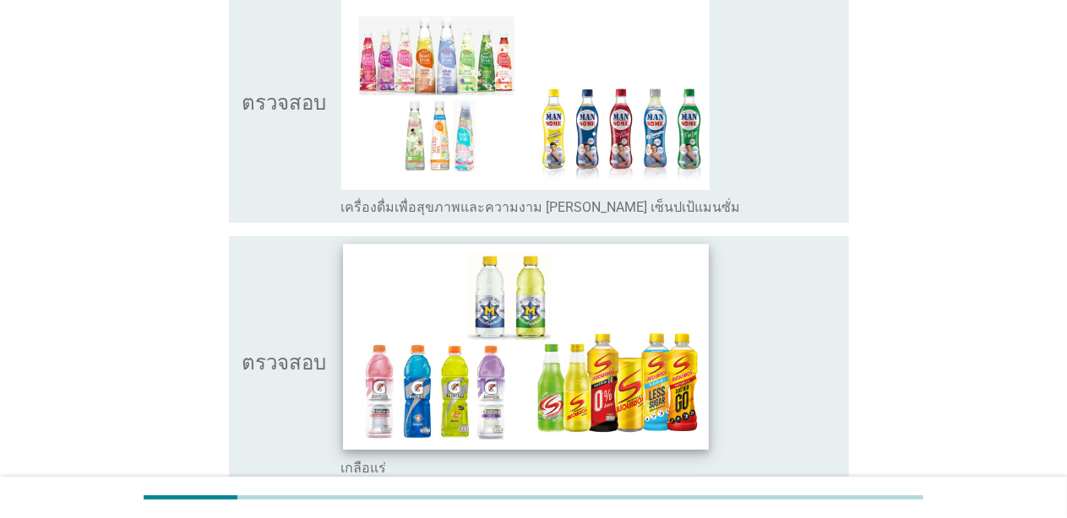
scroll to position [2871, 0]
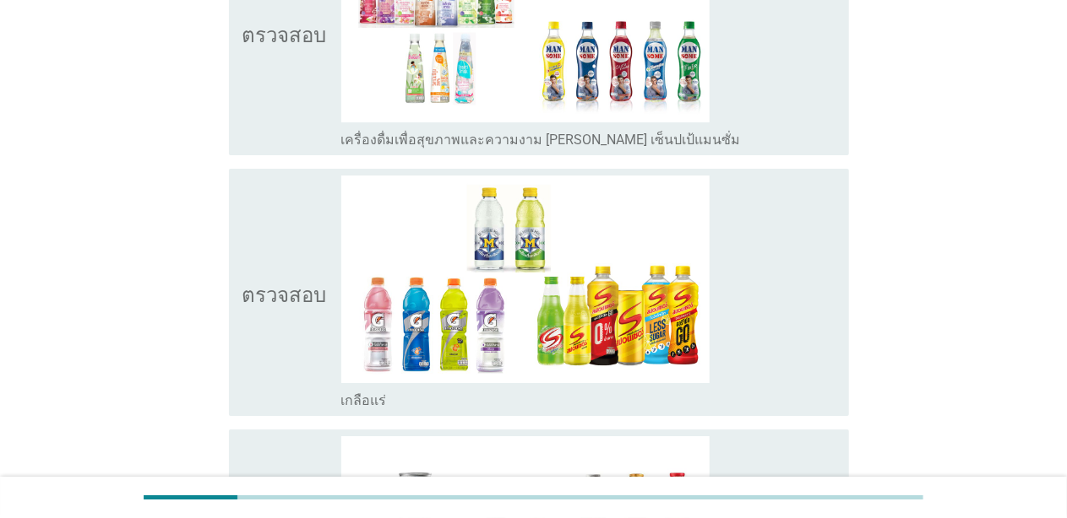
click at [238, 332] on div "ตรวจสอบ โครงร่างกล่องกาเครื่องหมายว่าง เกลือแร่" at bounding box center [539, 292] width 620 height 247
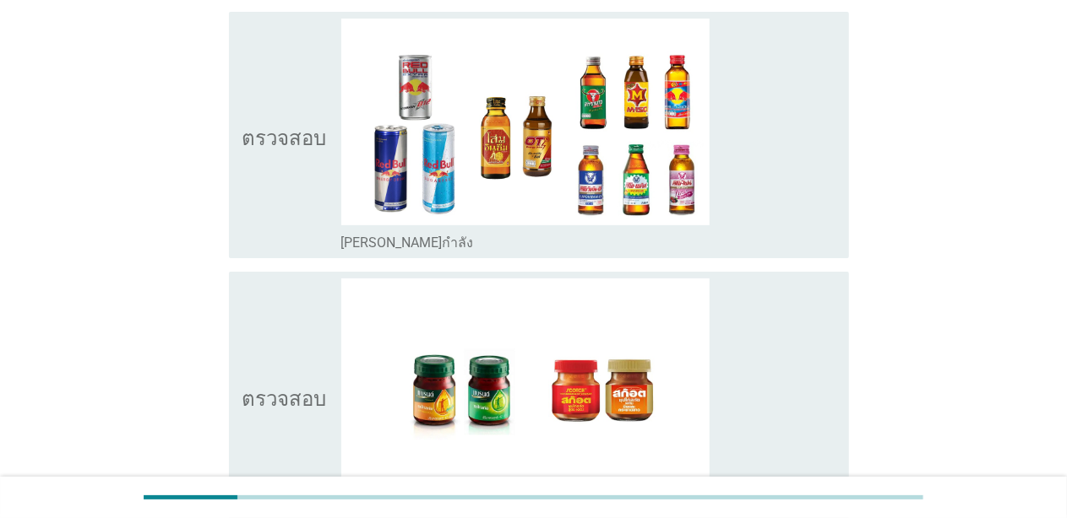
scroll to position [3293, 0]
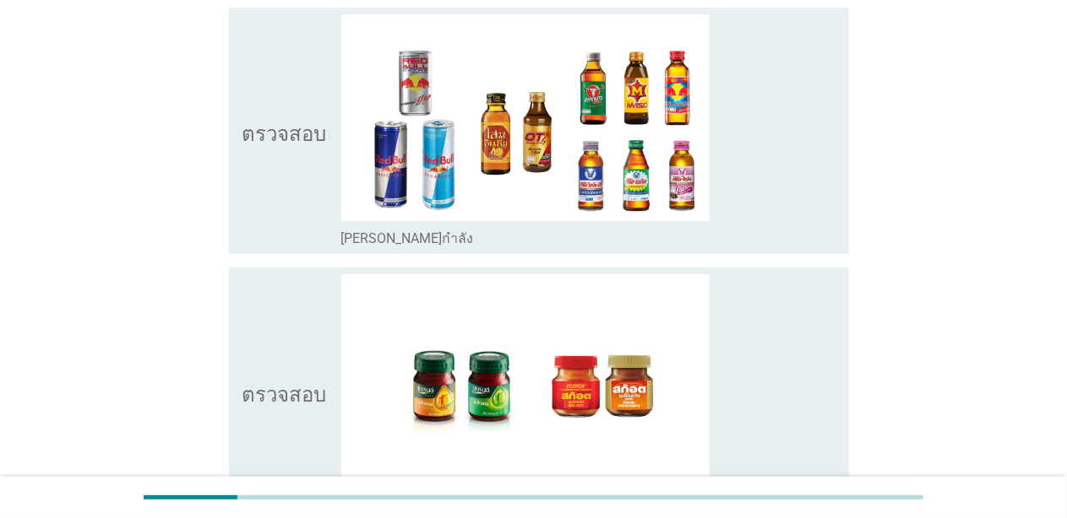
click at [255, 222] on icon "ตรวจสอบ" at bounding box center [284, 131] width 84 height 234
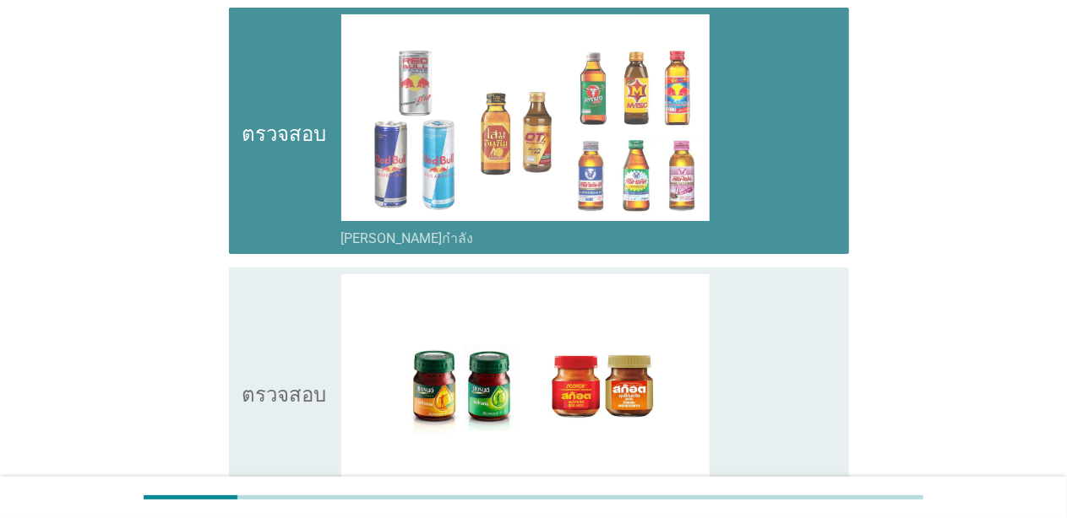
click at [258, 338] on icon "ตรวจสอบ" at bounding box center [284, 391] width 84 height 234
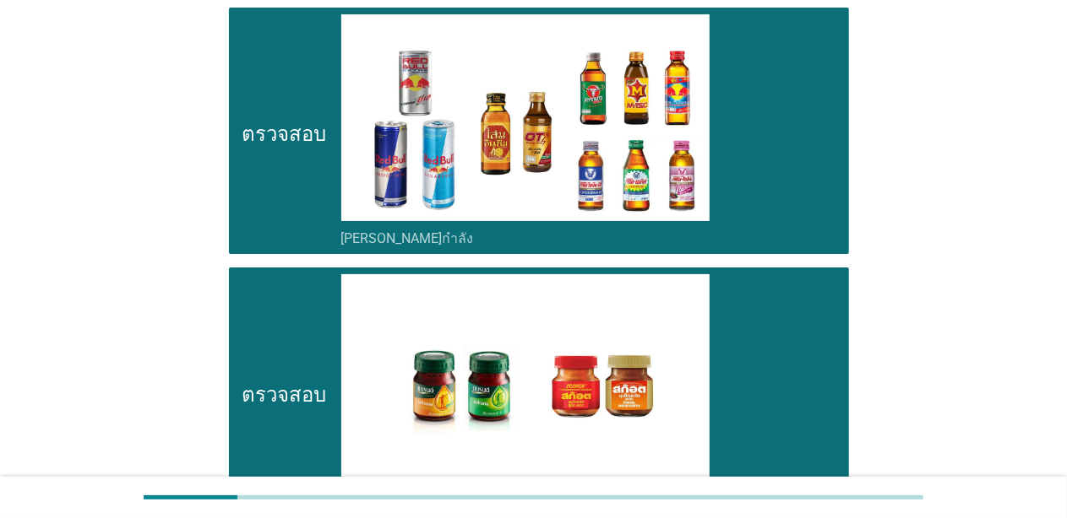
click at [258, 226] on icon "ตรวจสอบ" at bounding box center [284, 131] width 84 height 234
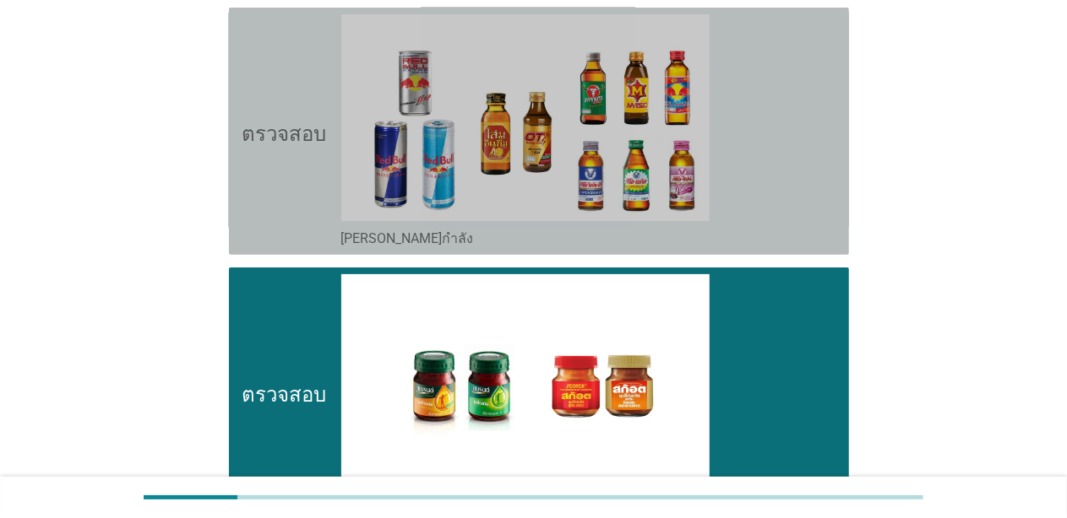
drag, startPoint x: 279, startPoint y: 216, endPoint x: 324, endPoint y: 254, distance: 59.4
click at [279, 216] on icon "ตรวจสอบ" at bounding box center [284, 131] width 84 height 234
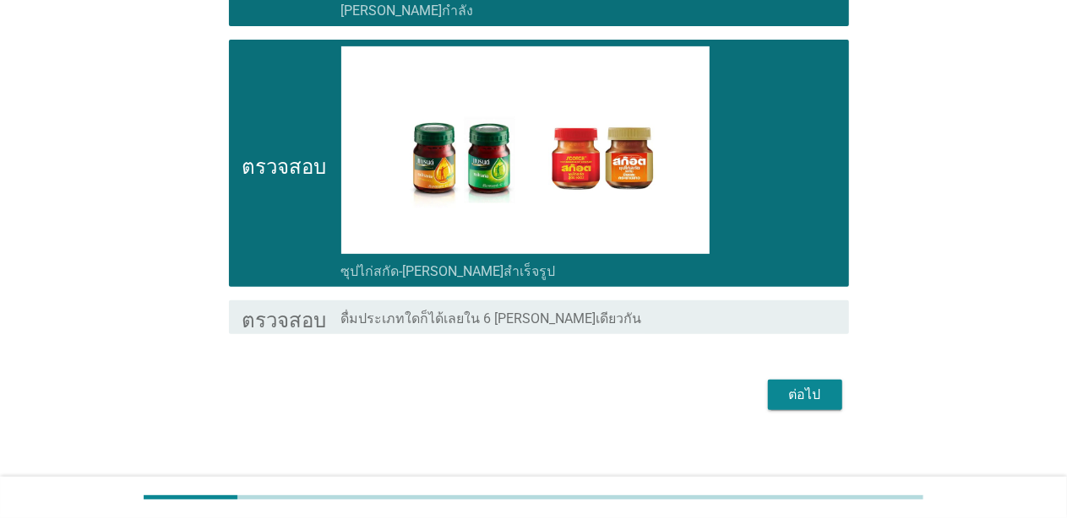
scroll to position [3530, 0]
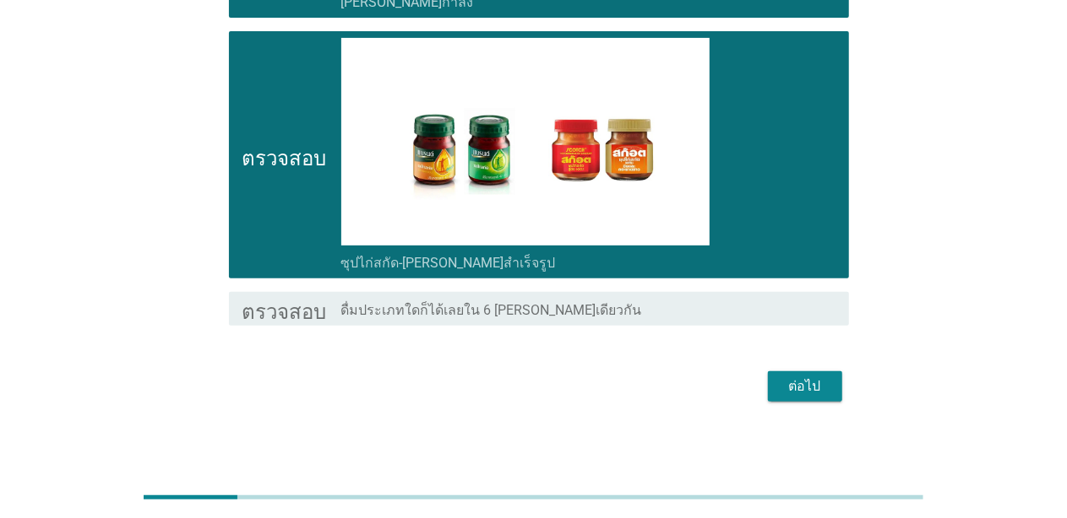
click at [561, 378] on font "ต่อไป" at bounding box center [805, 386] width 32 height 16
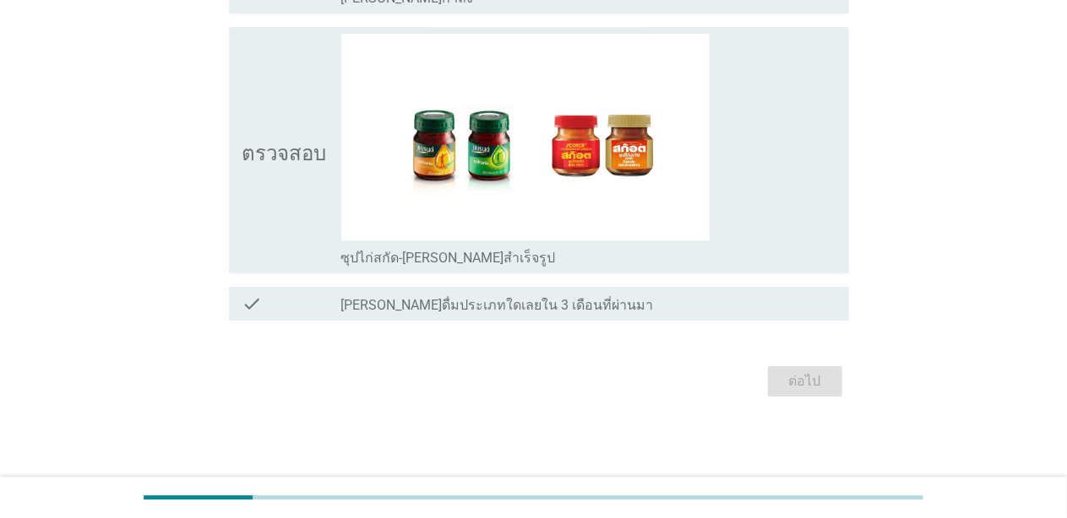
scroll to position [0, 0]
